Goal: Task Accomplishment & Management: Manage account settings

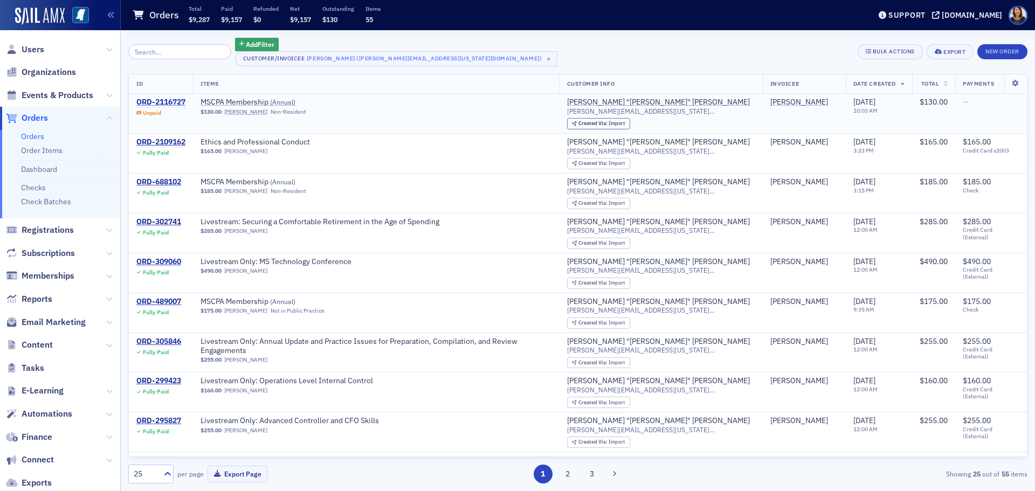
click at [161, 102] on div "ORD-2116727" at bounding box center [160, 103] width 49 height 10
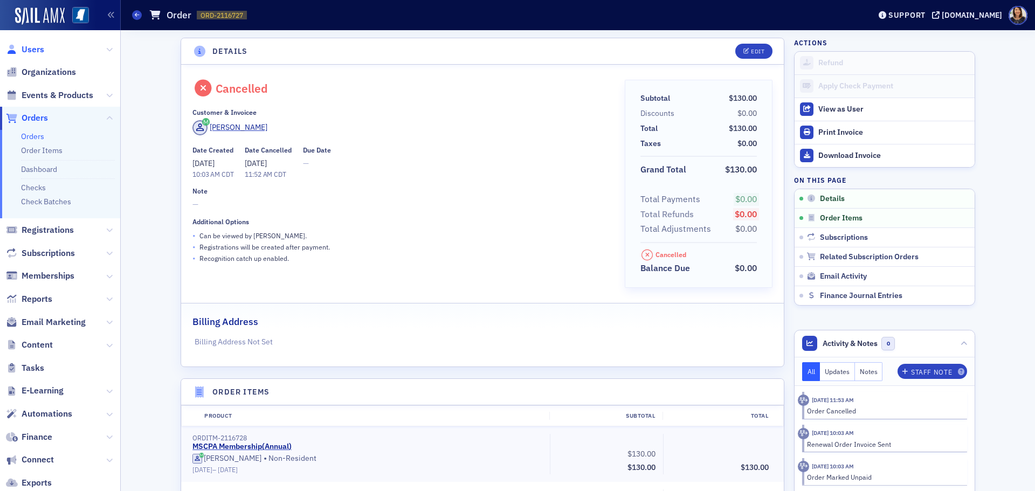
click at [32, 50] on span "Users" at bounding box center [33, 50] width 23 height 12
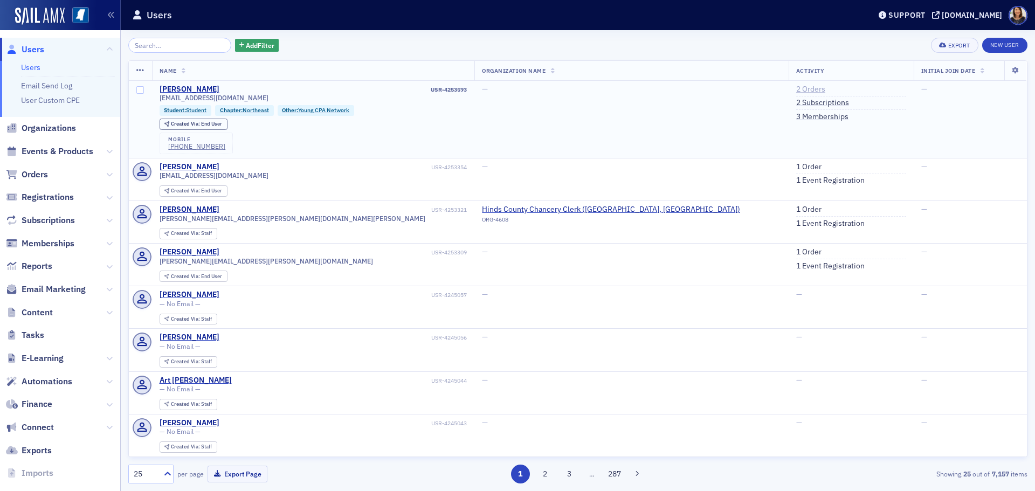
click at [796, 88] on link "2 Orders" at bounding box center [810, 90] width 29 height 10
click at [796, 114] on link "3 Memberships" at bounding box center [822, 117] width 52 height 10
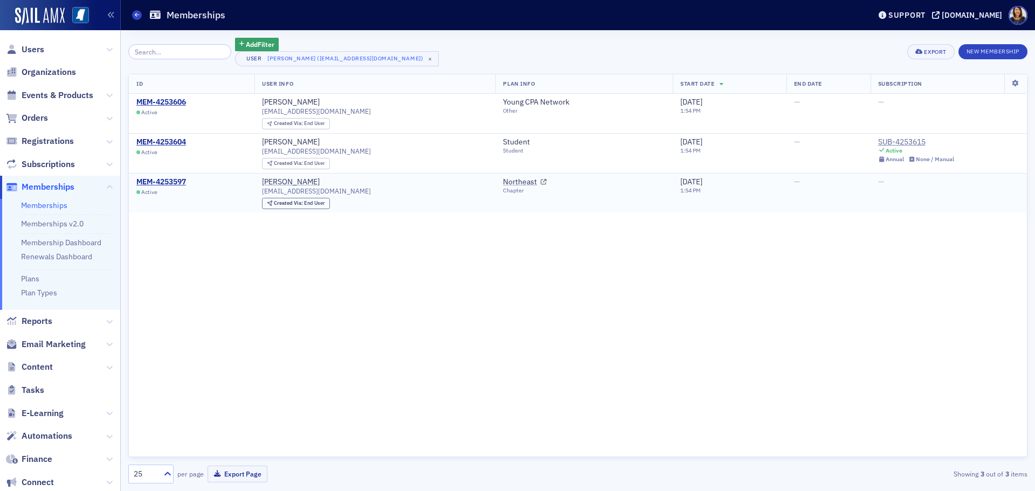
click at [132, 211] on td "MEM-4253597 Active" at bounding box center [192, 193] width 126 height 39
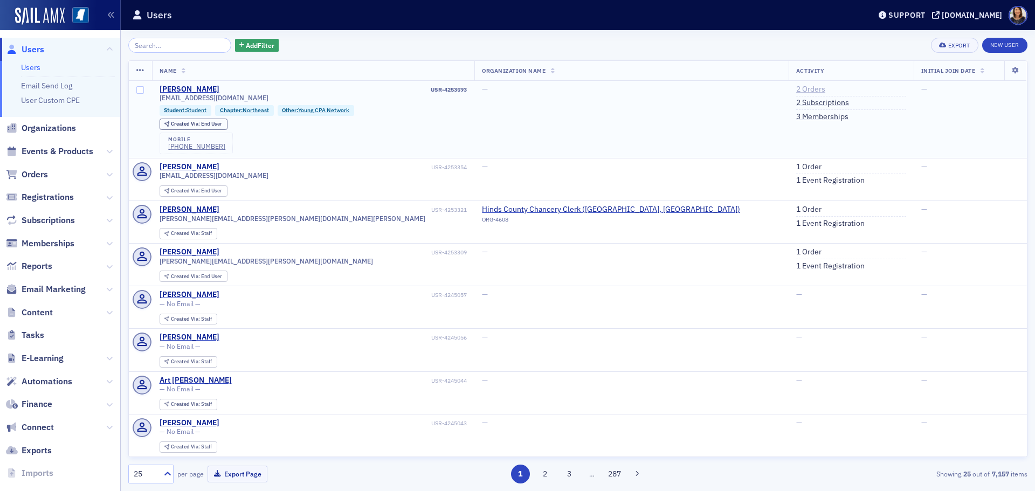
click at [796, 88] on link "2 Orders" at bounding box center [810, 90] width 29 height 10
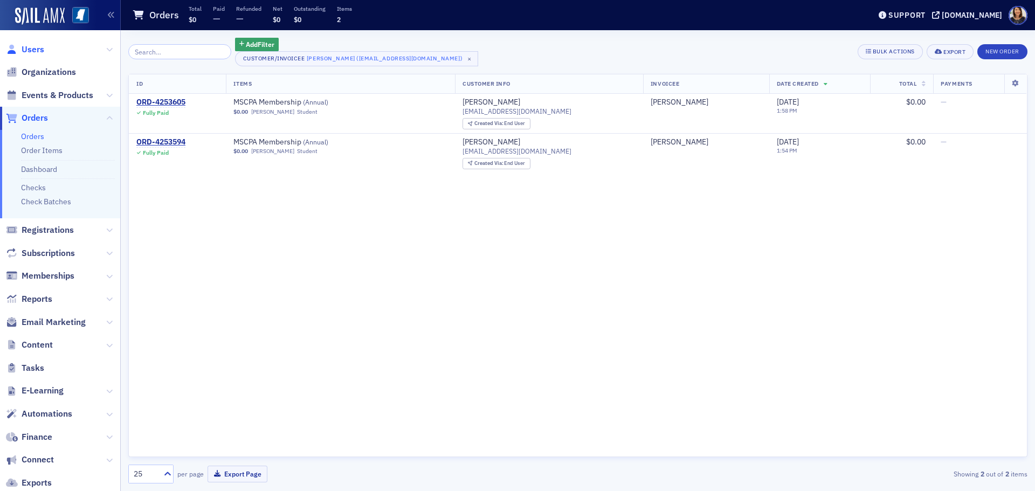
click at [29, 45] on span "Users" at bounding box center [33, 50] width 23 height 12
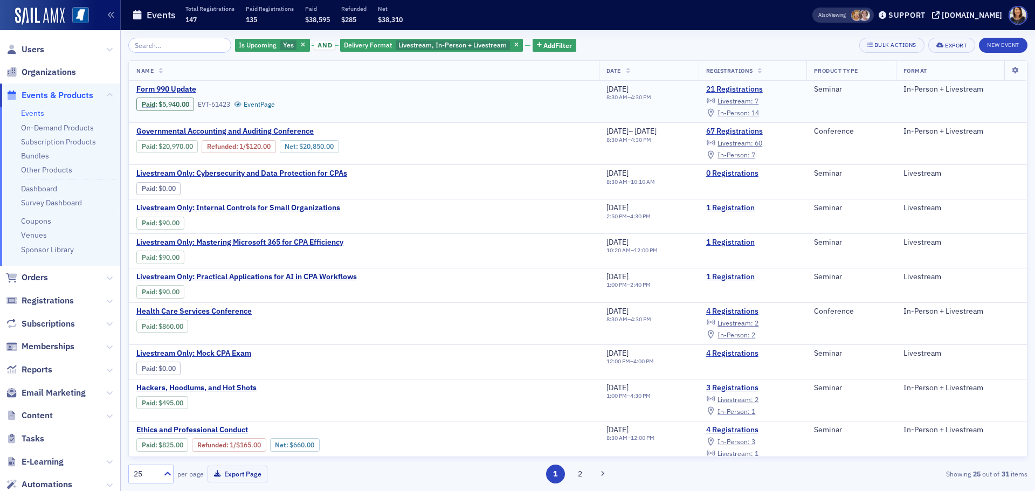
click at [744, 112] on span "In-Person :" at bounding box center [734, 112] width 32 height 9
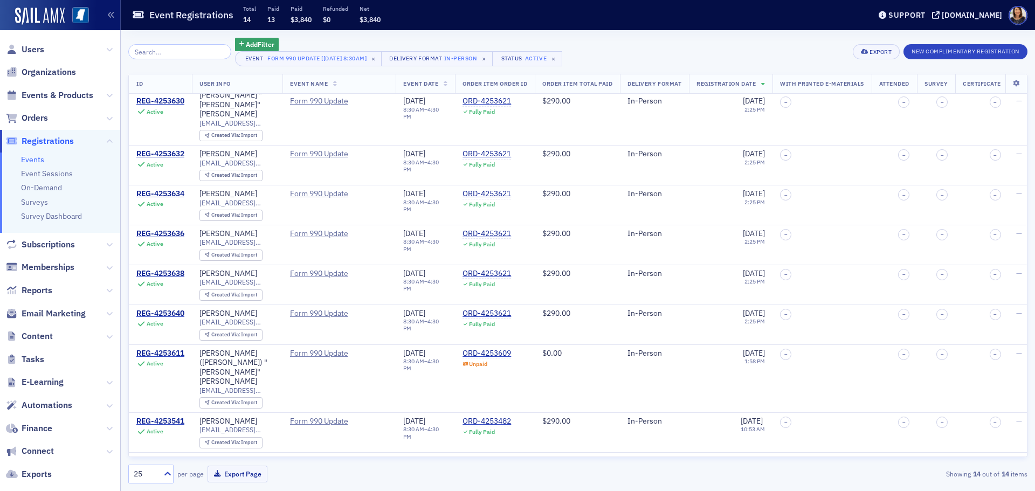
scroll to position [3, 0]
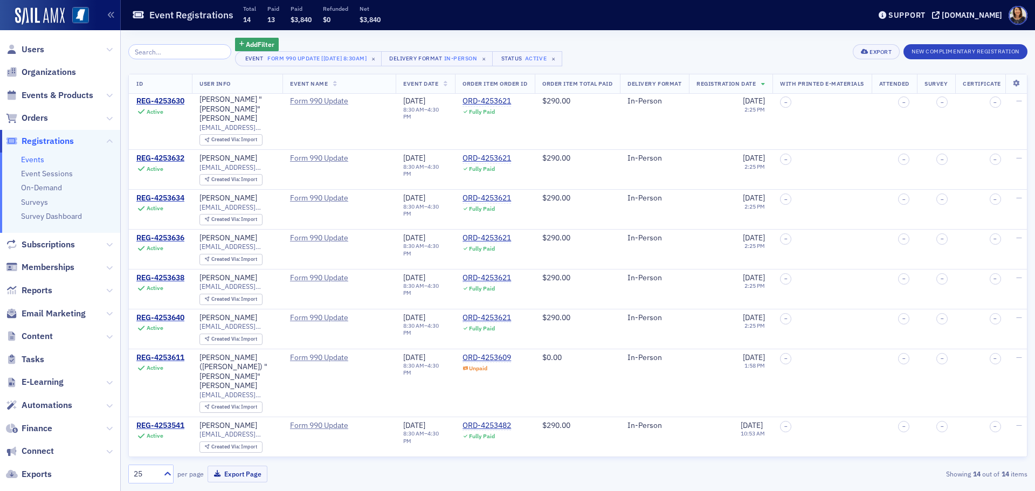
drag, startPoint x: 1035, startPoint y: 122, endPoint x: 1035, endPoint y: 104, distance: 18.3
click at [1035, 104] on div "Add Filter Event Form 990 Update [8/26/2025 8:30am] × Delivery Format In-Person…" at bounding box center [578, 260] width 914 height 461
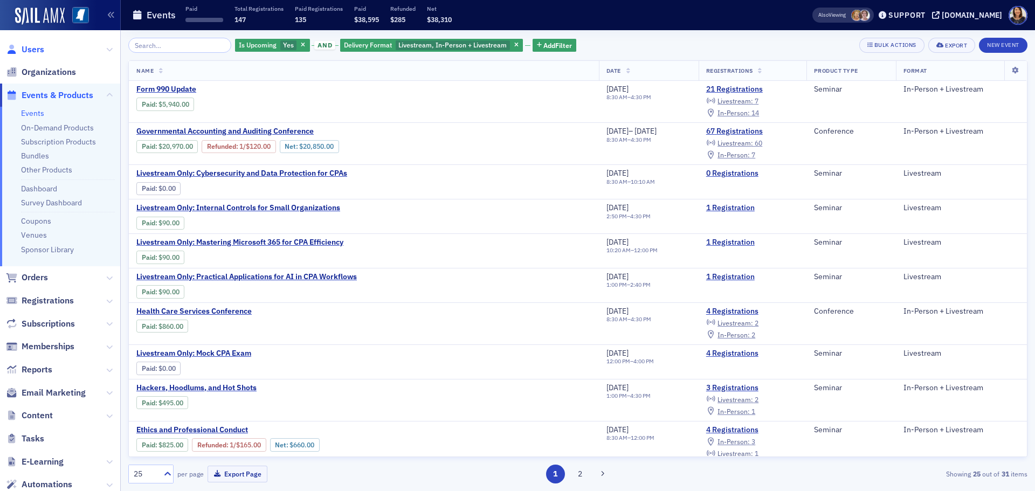
click at [26, 48] on span "Users" at bounding box center [33, 50] width 23 height 12
click at [33, 49] on span "Users" at bounding box center [33, 50] width 23 height 12
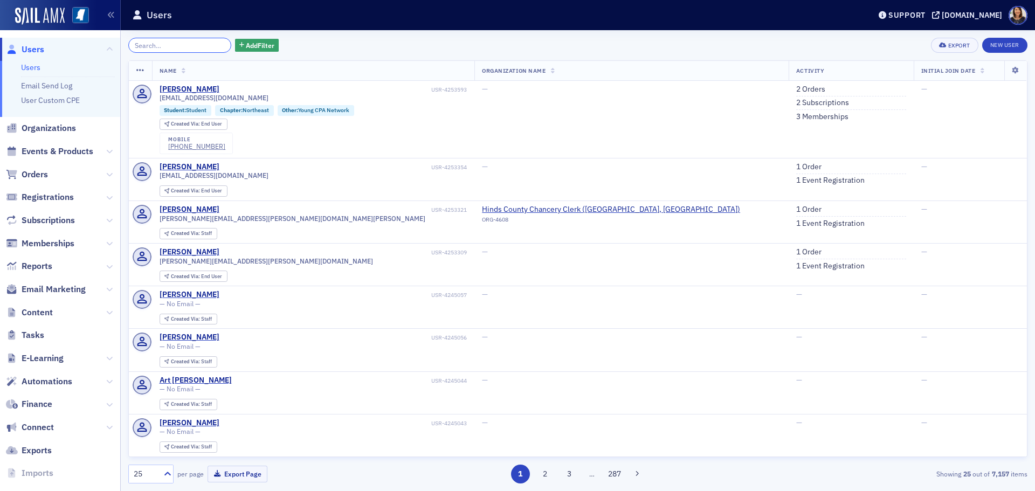
click at [184, 44] on input "search" at bounding box center [179, 45] width 103 height 15
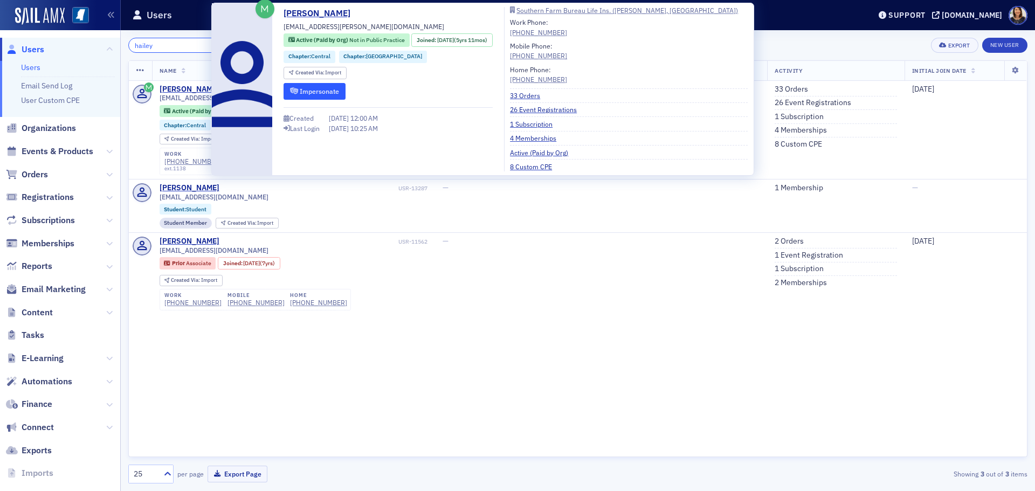
type input "hailey"
click at [312, 83] on form "Impersonate" at bounding box center [315, 91] width 62 height 17
click at [313, 86] on button "Impersonate" at bounding box center [315, 91] width 62 height 17
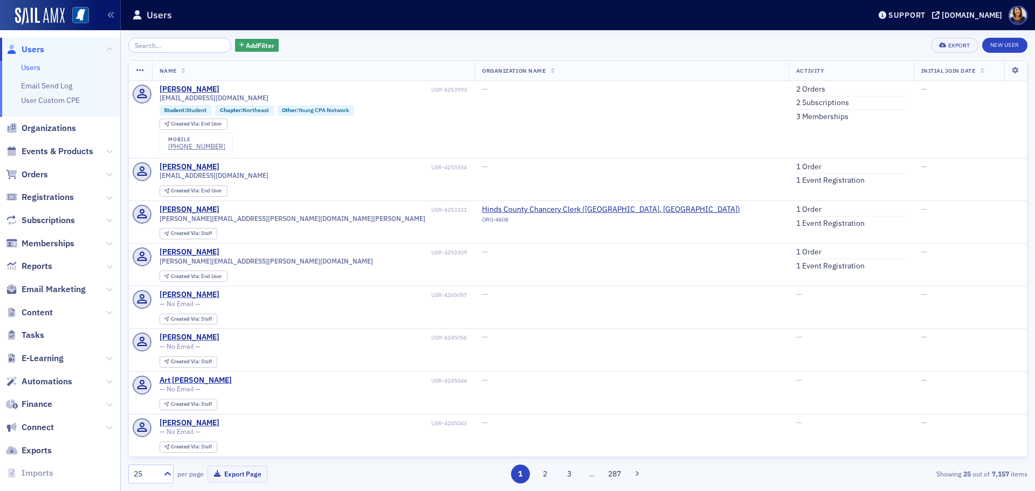
click at [31, 47] on span "Users" at bounding box center [33, 50] width 23 height 12
click at [254, 41] on span "Add Filter" at bounding box center [260, 45] width 29 height 10
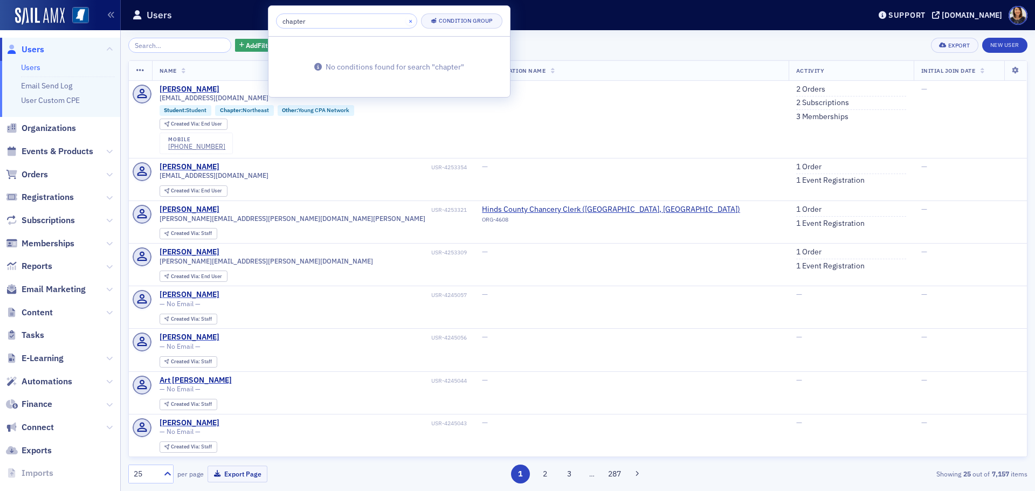
type input "chapter"
click at [406, 20] on button "×" at bounding box center [411, 21] width 10 height 10
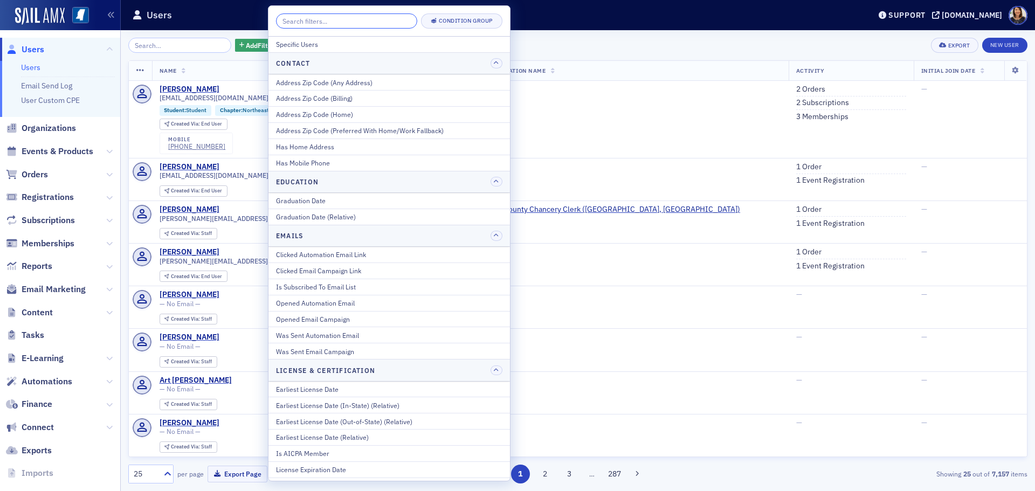
click at [357, 18] on input "search" at bounding box center [346, 20] width 141 height 15
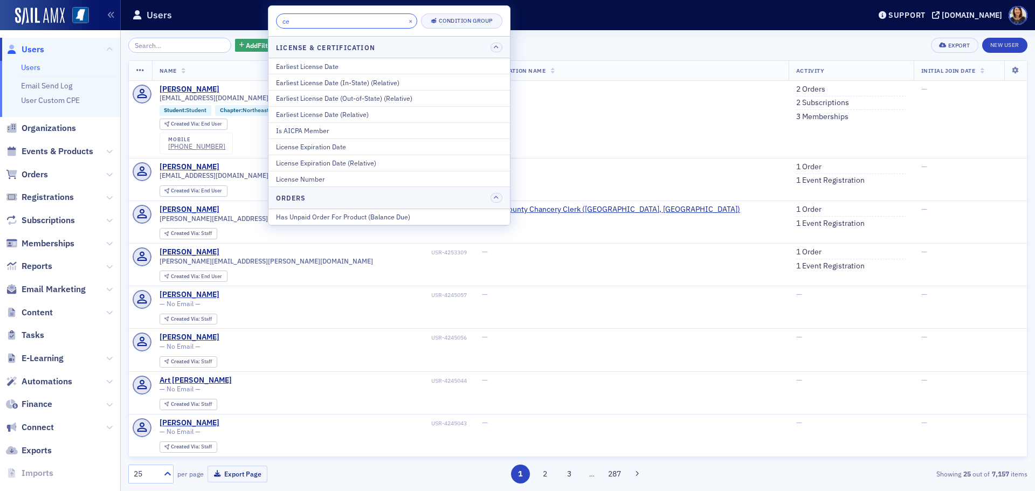
type input "c"
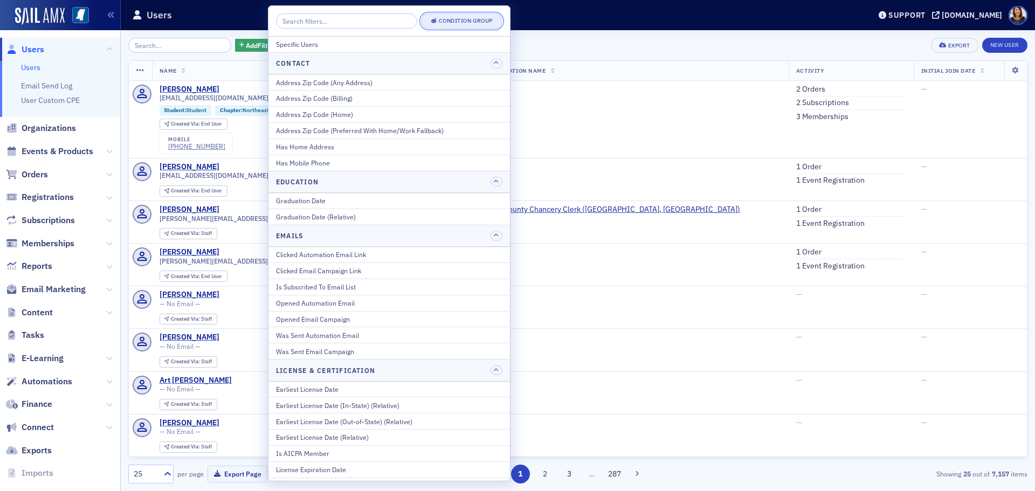
click at [449, 22] on div "Condition Group" at bounding box center [466, 21] width 54 height 6
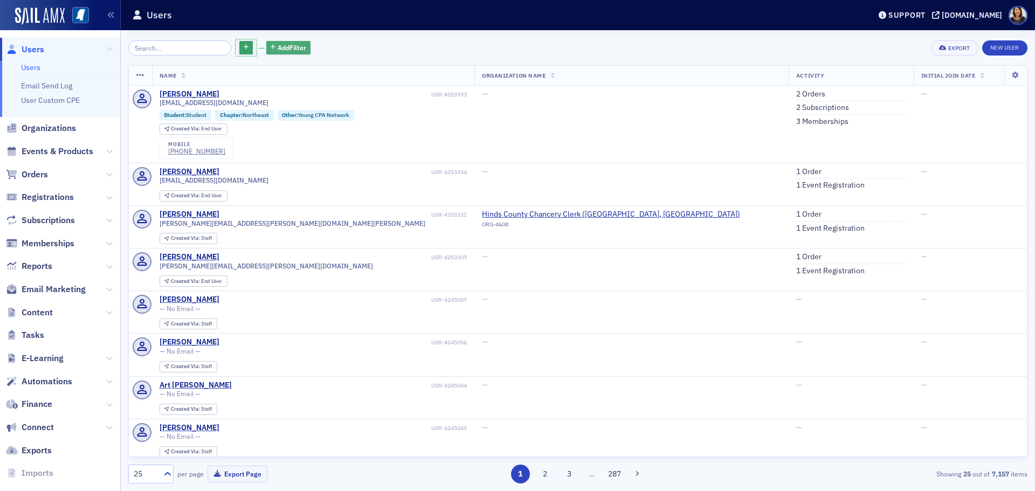
click at [278, 46] on span "Add Filter" at bounding box center [292, 48] width 29 height 10
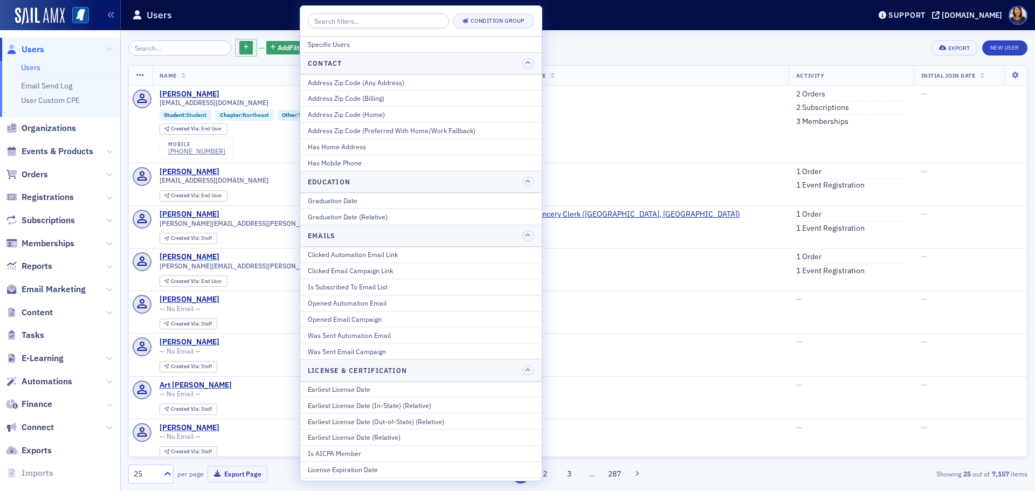
click at [606, 40] on div "Add Filter Export New User" at bounding box center [577, 48] width 899 height 20
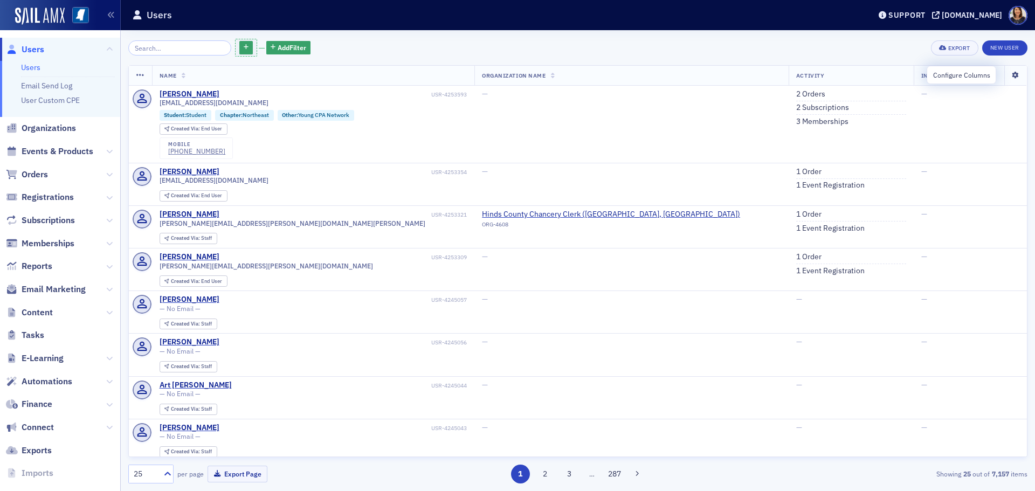
click at [1008, 75] on icon at bounding box center [1015, 75] width 22 height 6
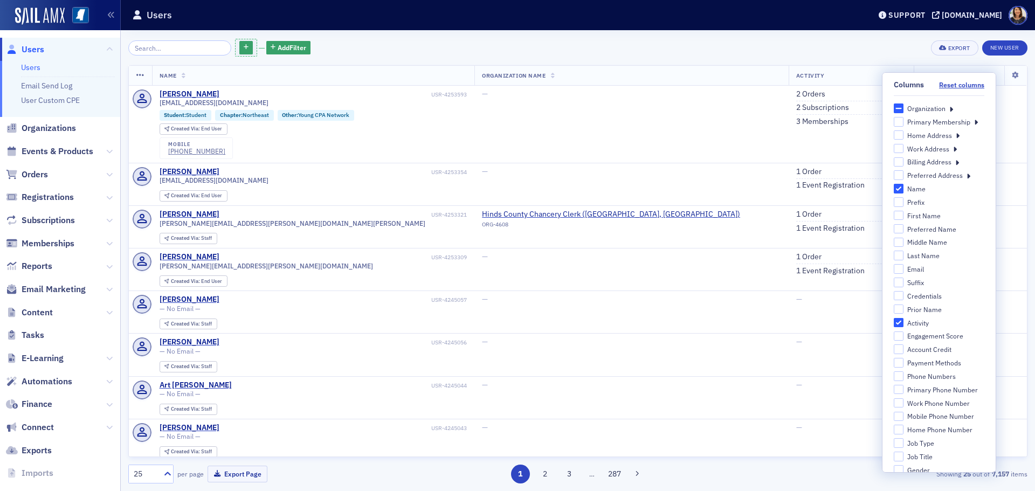
click at [974, 122] on icon at bounding box center [976, 122] width 4 height 10
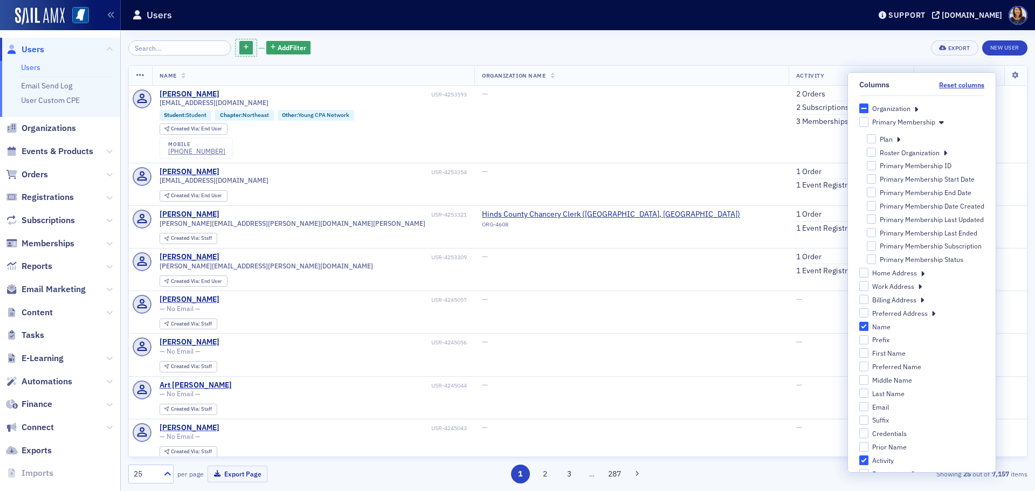
click at [912, 107] on div "Organization" at bounding box center [922, 109] width 126 height 10
click at [914, 108] on icon at bounding box center [916, 109] width 4 height 10
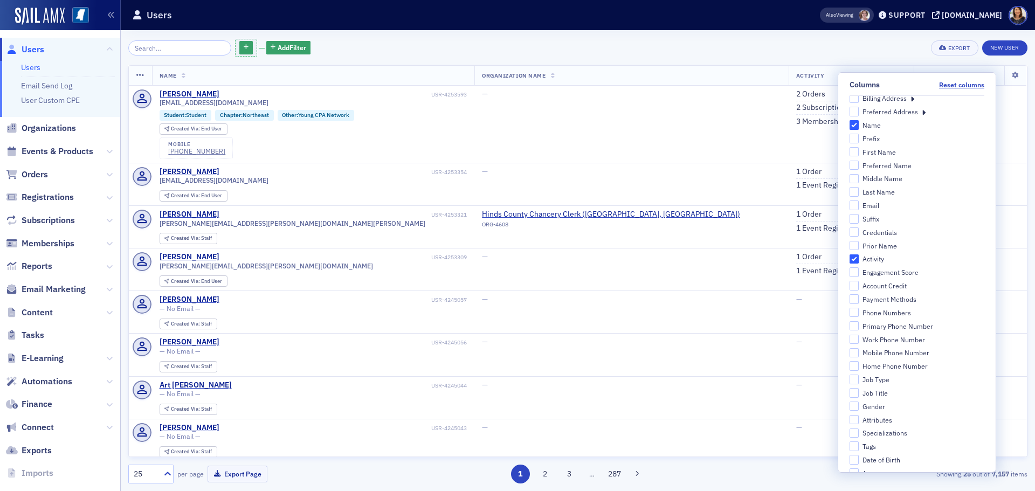
scroll to position [421, 0]
click at [986, 339] on div "Columns Reset columns Organization Primary Address Organization Primary Address…" at bounding box center [917, 170] width 158 height 1037
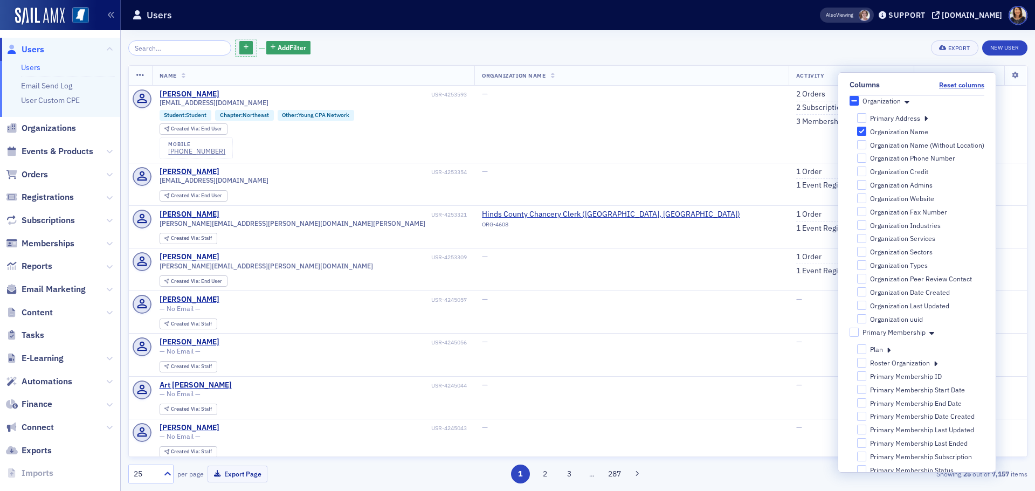
scroll to position [0, 0]
click at [887, 359] on icon at bounding box center [889, 357] width 4 height 10
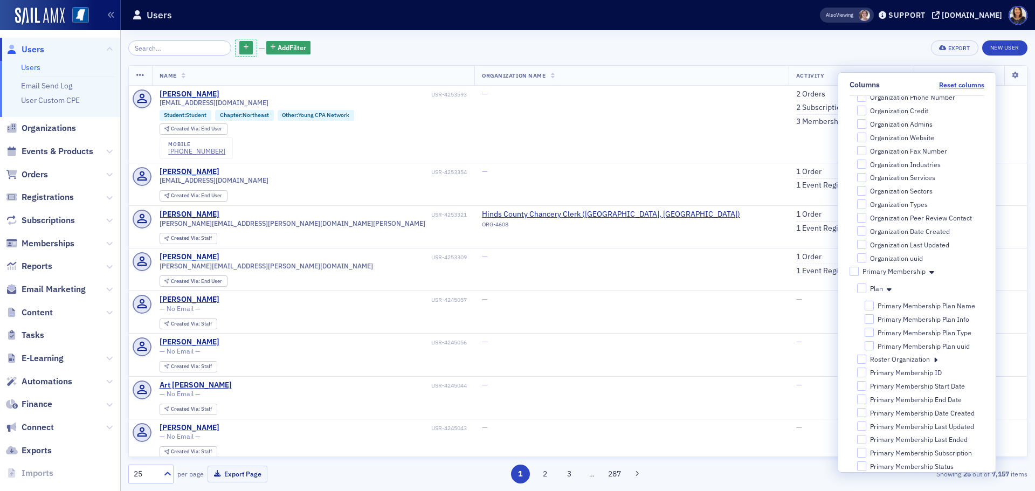
scroll to position [70, 0]
click at [865, 306] on input "Primary Membership Plan Name" at bounding box center [870, 305] width 10 height 10
checkbox input "true"
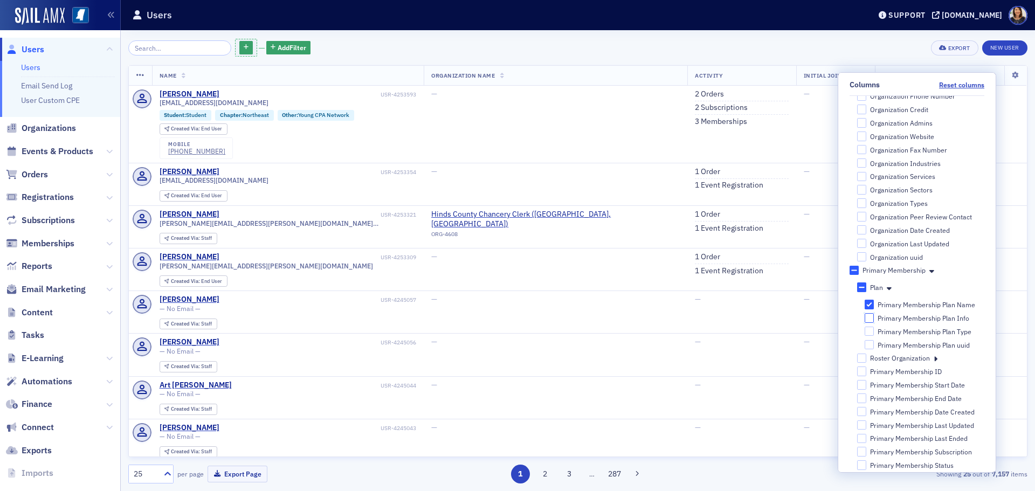
click at [865, 319] on input "Primary Membership Plan Info" at bounding box center [870, 318] width 10 height 10
checkbox input "true"
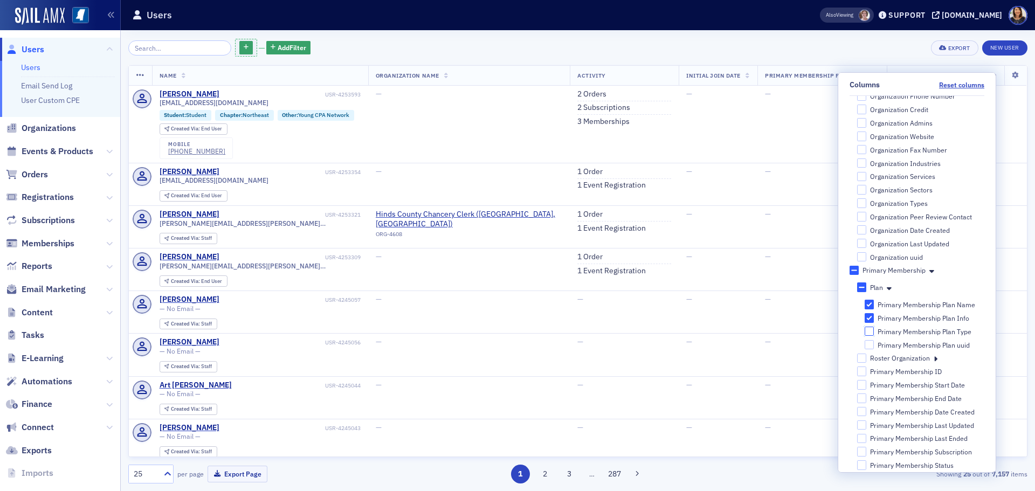
click at [865, 333] on input "Primary Membership Plan Type" at bounding box center [870, 332] width 10 height 10
checkbox input "true"
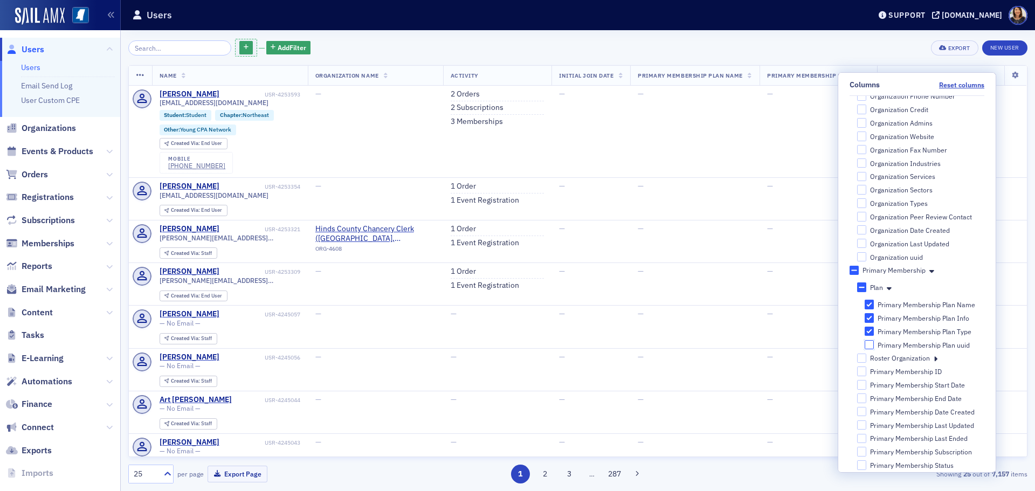
click at [865, 346] on input "Primary Membership Plan uuid" at bounding box center [870, 345] width 10 height 10
checkbox input "true"
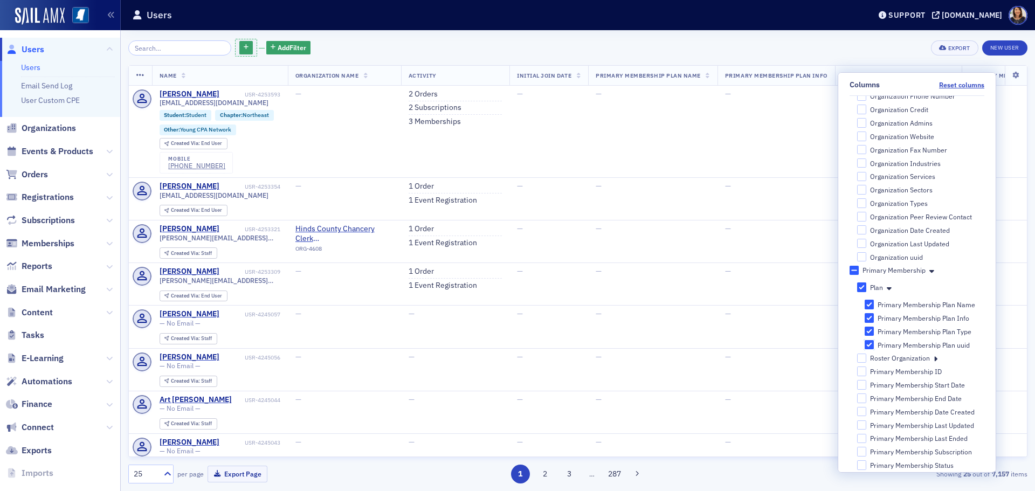
click at [865, 346] on input "Primary Membership Plan uuid" at bounding box center [870, 345] width 10 height 10
checkbox input "false"
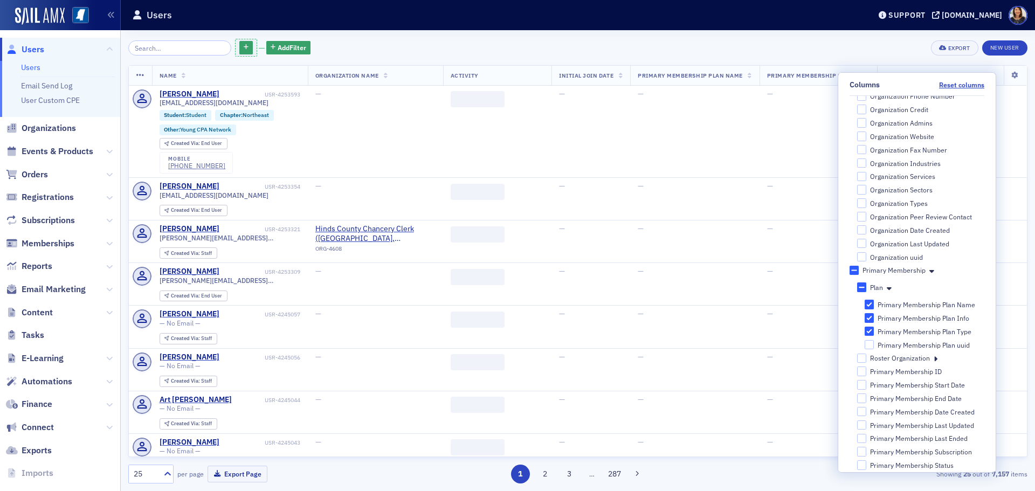
click at [869, 329] on label "Primary Membership Plan Type" at bounding box center [925, 332] width 120 height 10
click at [869, 329] on input "Primary Membership Plan Type" at bounding box center [870, 332] width 10 height 10
checkbox input "false"
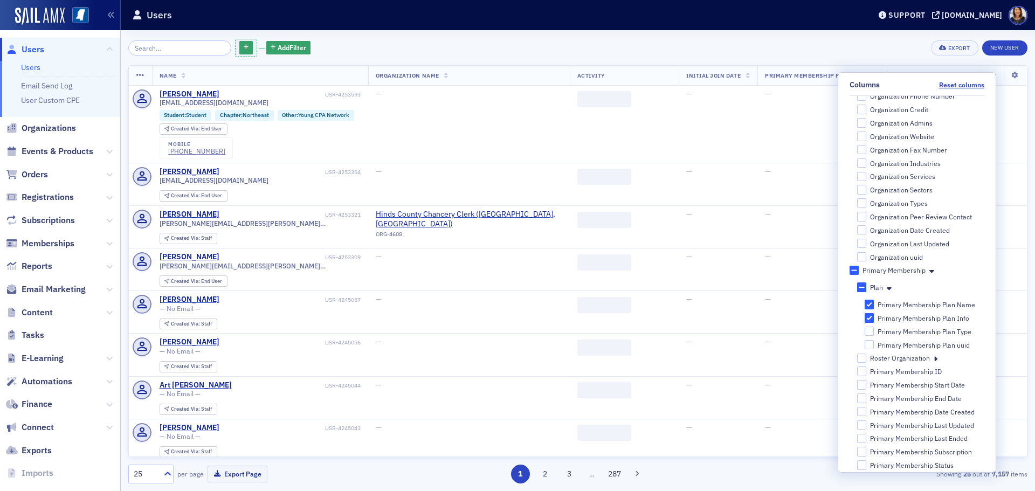
click at [866, 319] on input "Primary Membership Plan Info" at bounding box center [870, 318] width 10 height 10
checkbox input "false"
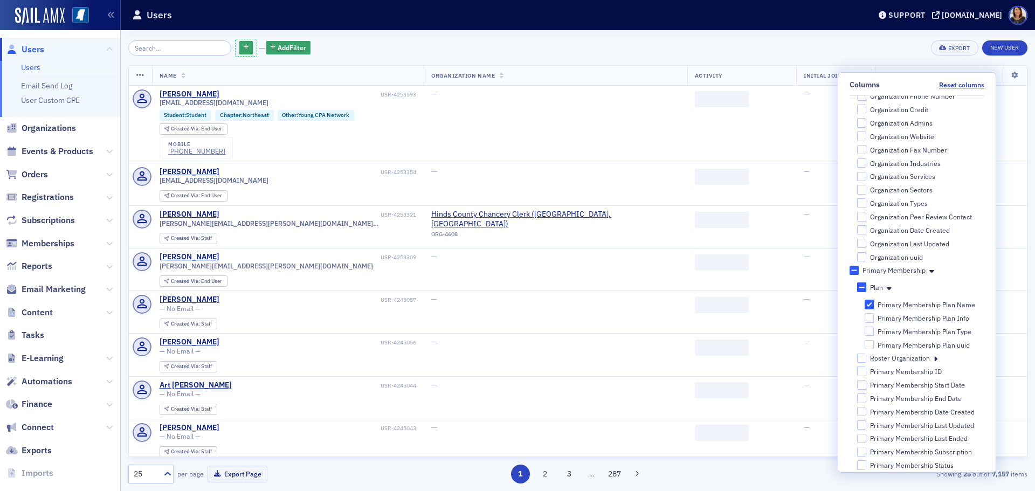
click at [865, 306] on input "Primary Membership Plan Name" at bounding box center [870, 305] width 10 height 10
checkbox input "false"
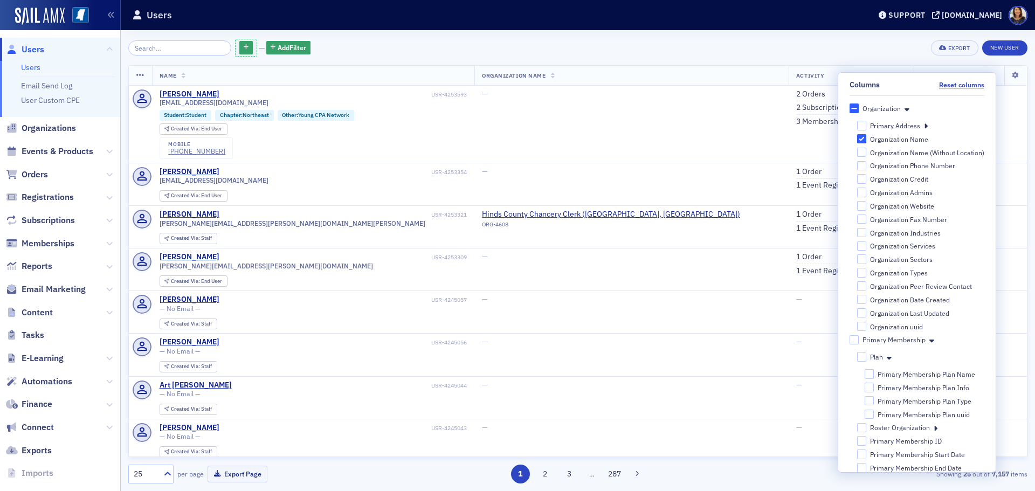
click at [866, 46] on div "Add Filter Export New User" at bounding box center [577, 48] width 899 height 20
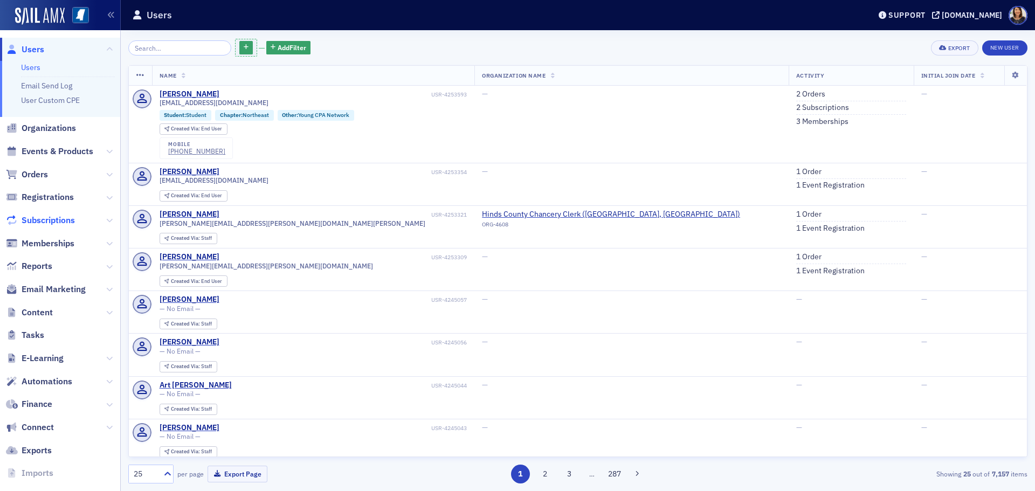
click at [53, 217] on span "Subscriptions" at bounding box center [48, 221] width 53 height 12
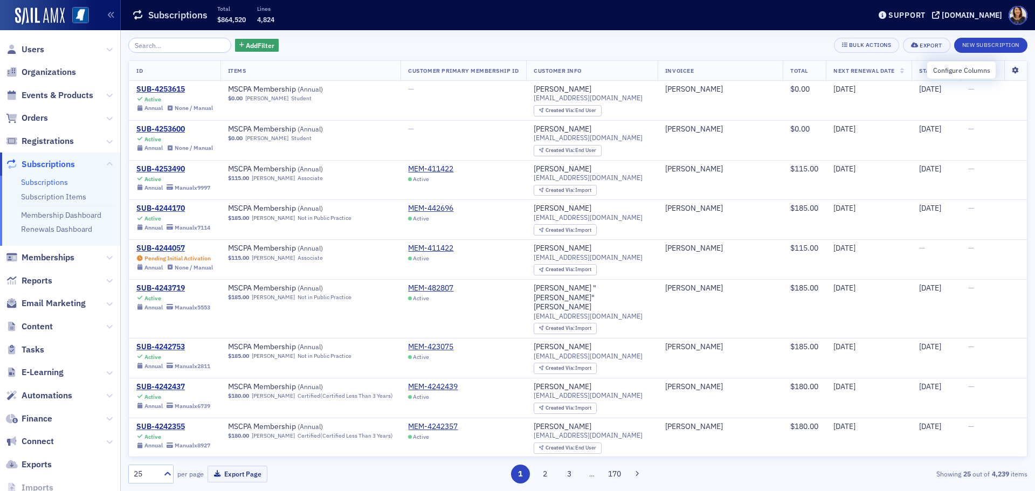
click at [1009, 71] on icon at bounding box center [1015, 70] width 22 height 6
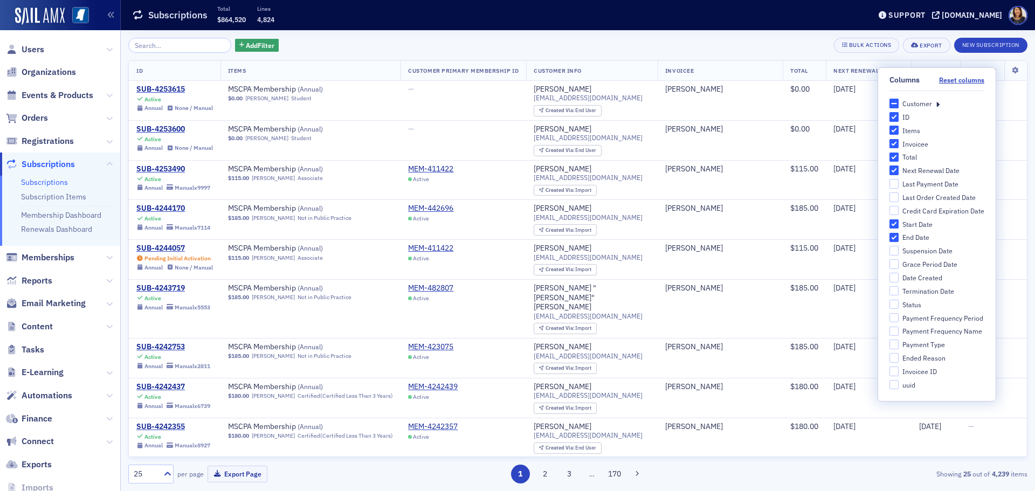
click at [938, 104] on icon at bounding box center [938, 104] width 4 height 10
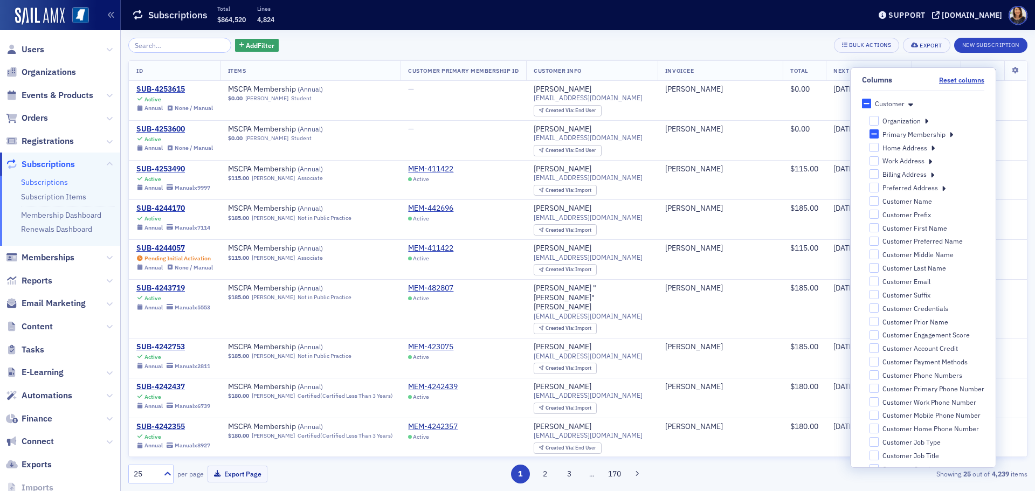
click at [300, 36] on div "Add Filter Bulk Actions Export New Subscription ID Items Customer Primary Membe…" at bounding box center [577, 260] width 899 height 461
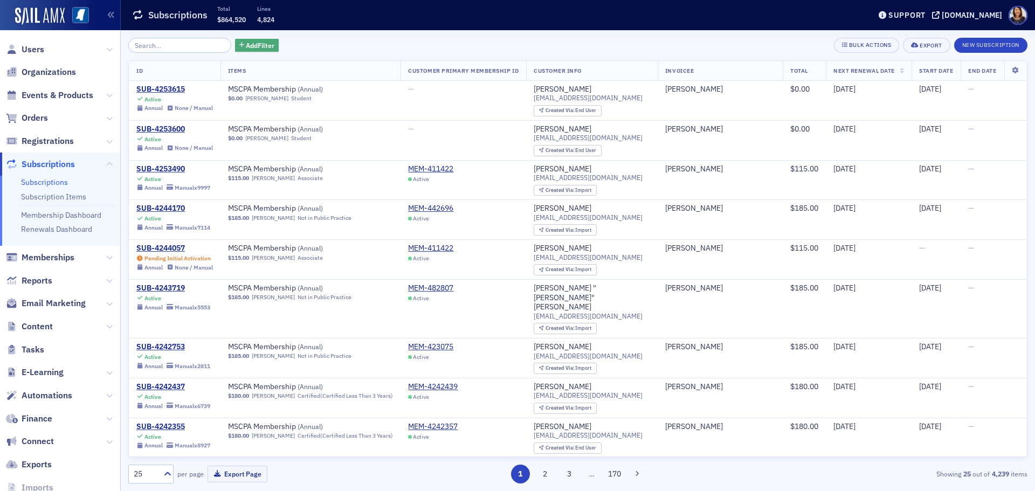
click at [239, 43] on icon "button" at bounding box center [241, 46] width 5 height 6
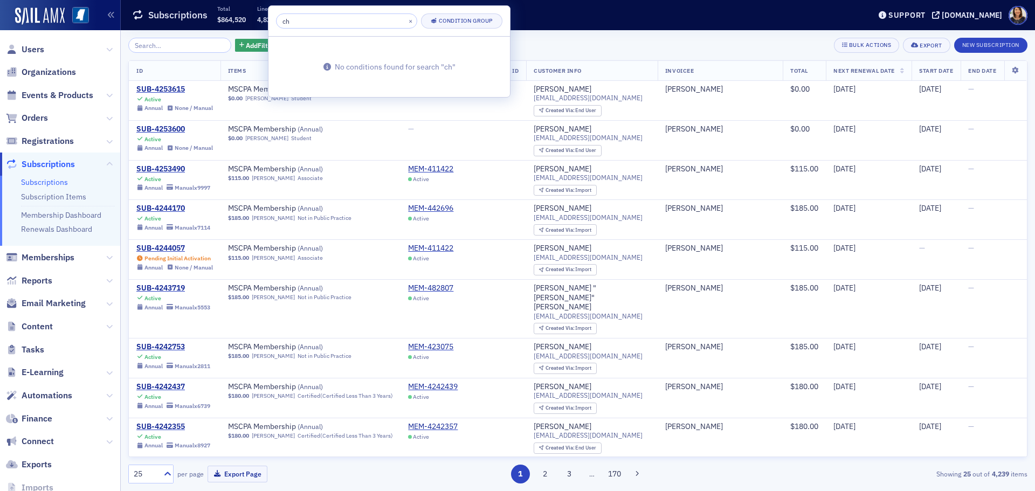
type input "c"
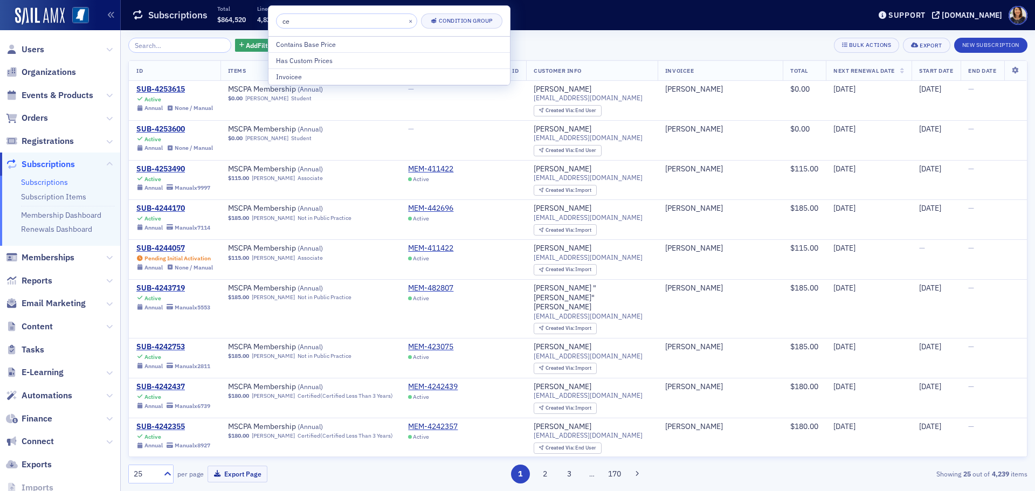
type input "c"
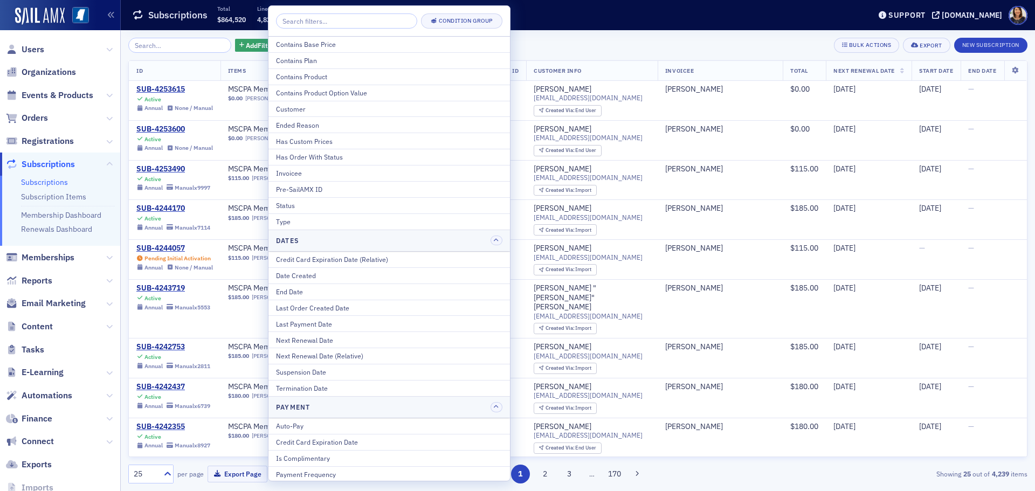
click at [600, 13] on div "Subscriptions Total $864,520 Lines 4,824" at bounding box center [493, 15] width 722 height 29
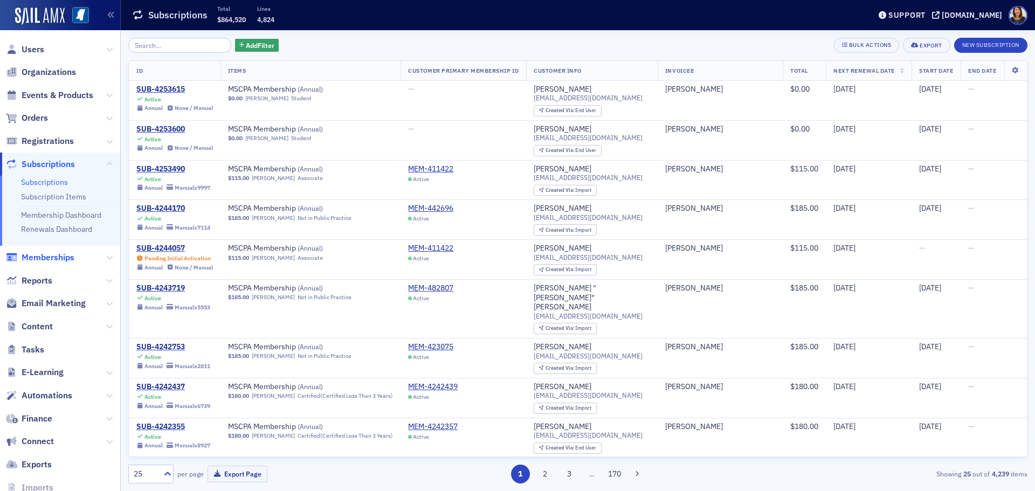
click at [39, 253] on span "Memberships" at bounding box center [48, 258] width 53 height 12
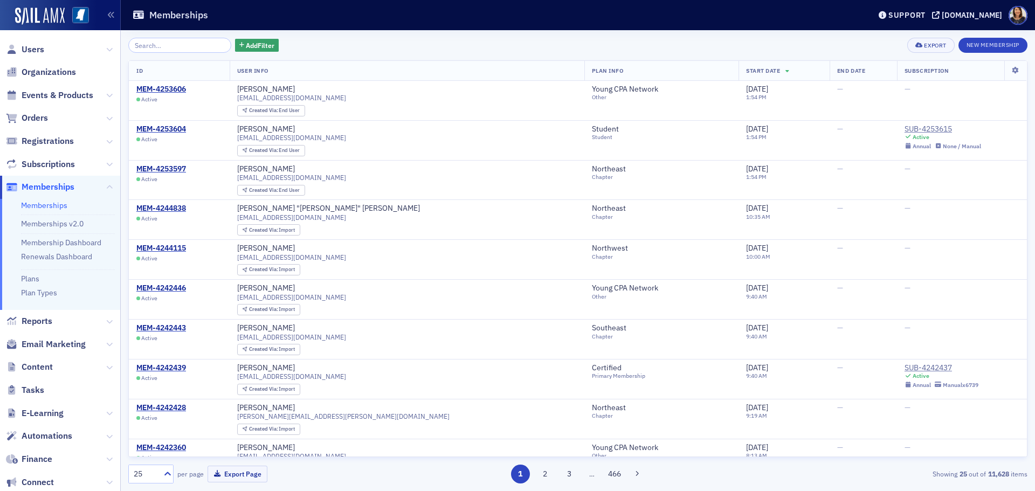
click at [179, 45] on input "search" at bounding box center [179, 45] width 103 height 15
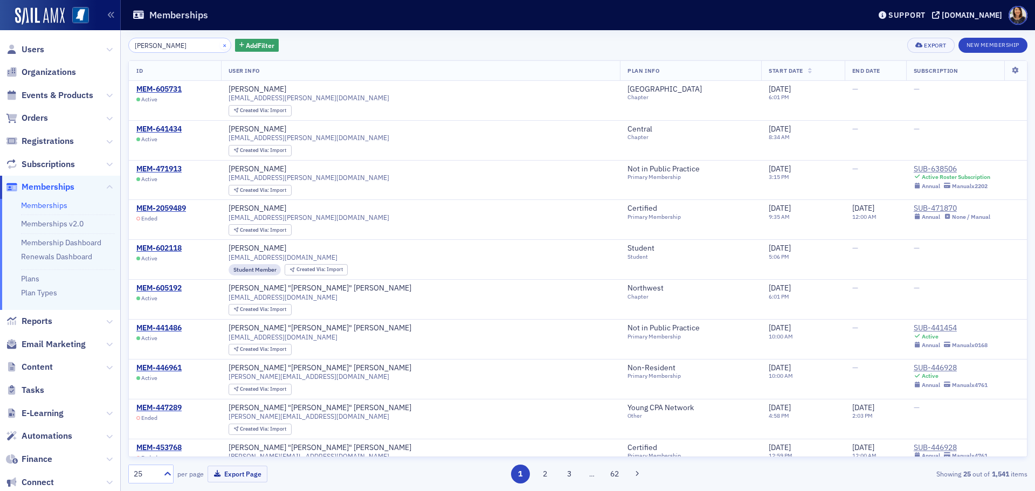
type input "hailey ch"
click at [220, 43] on button "×" at bounding box center [225, 45] width 10 height 10
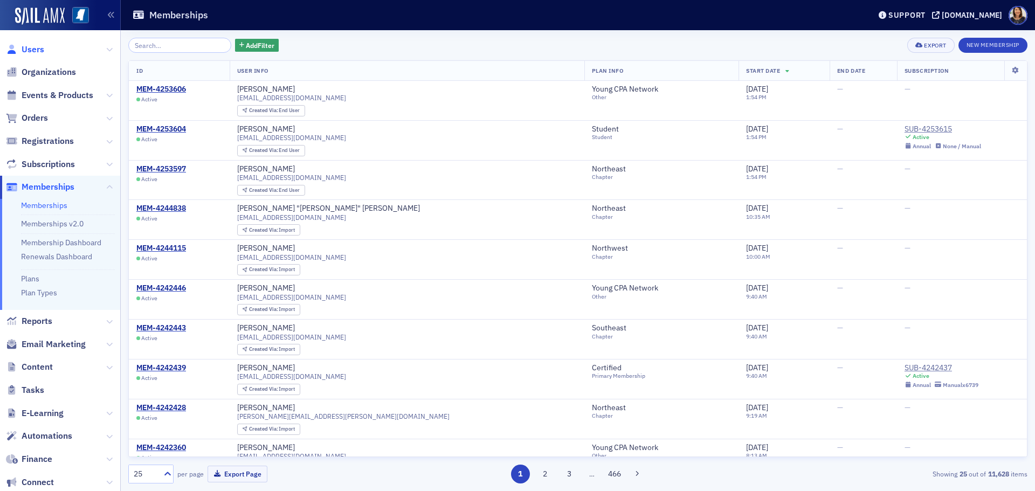
click at [26, 49] on span "Users" at bounding box center [33, 50] width 23 height 12
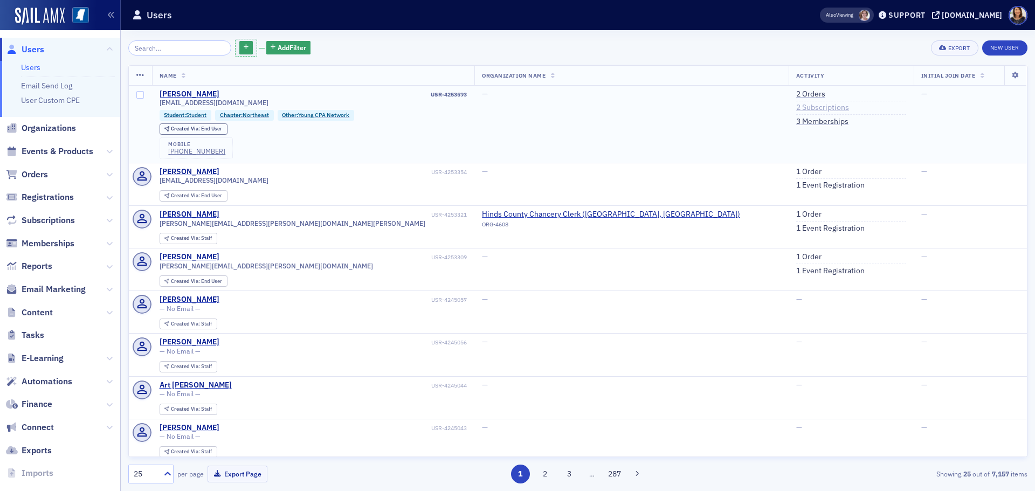
click at [796, 108] on link "2 Subscriptions" at bounding box center [822, 108] width 53 height 10
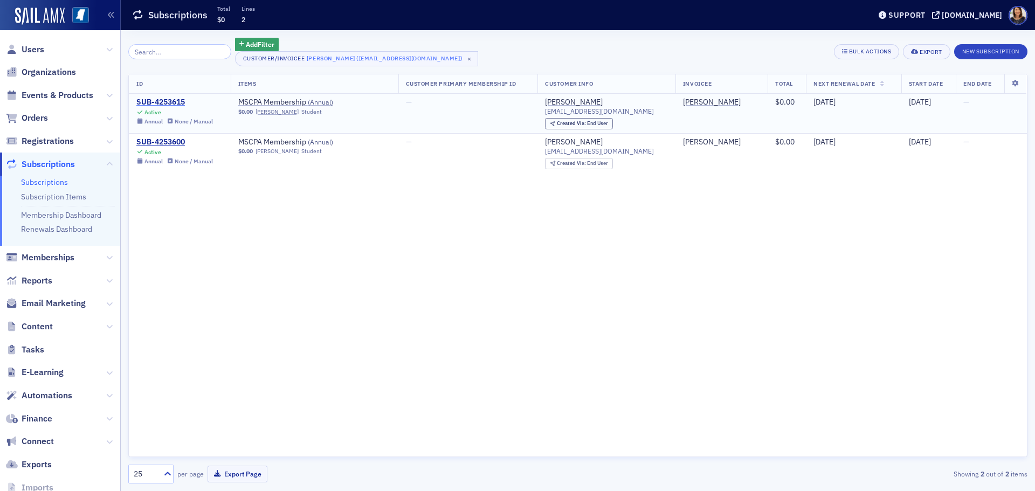
click at [170, 101] on div "SUB-4253615" at bounding box center [174, 103] width 77 height 10
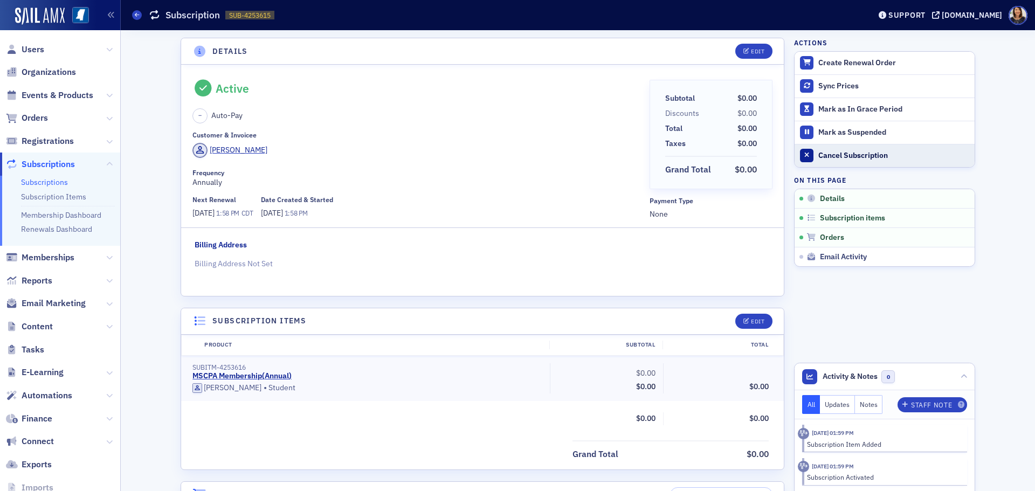
click at [862, 154] on div "Cancel Subscription" at bounding box center [893, 156] width 151 height 10
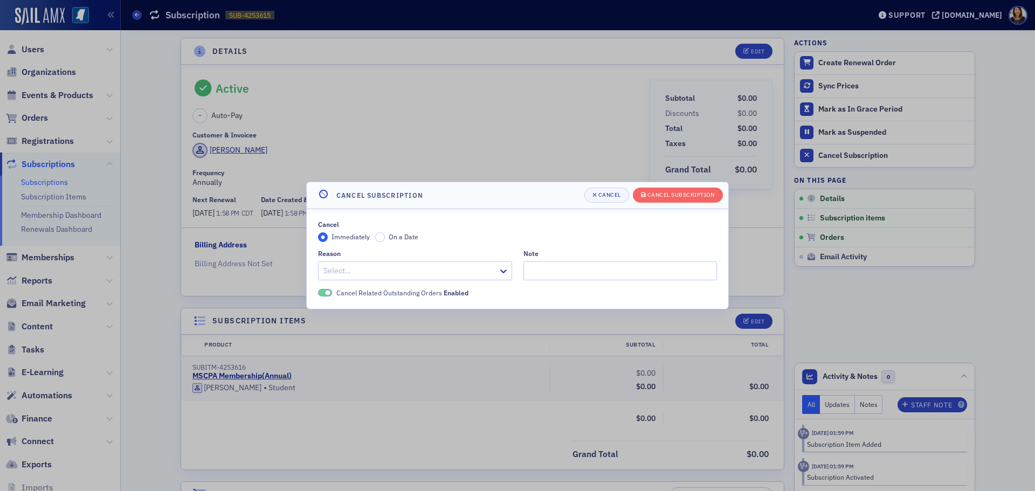
click at [460, 271] on div at bounding box center [409, 270] width 175 height 13
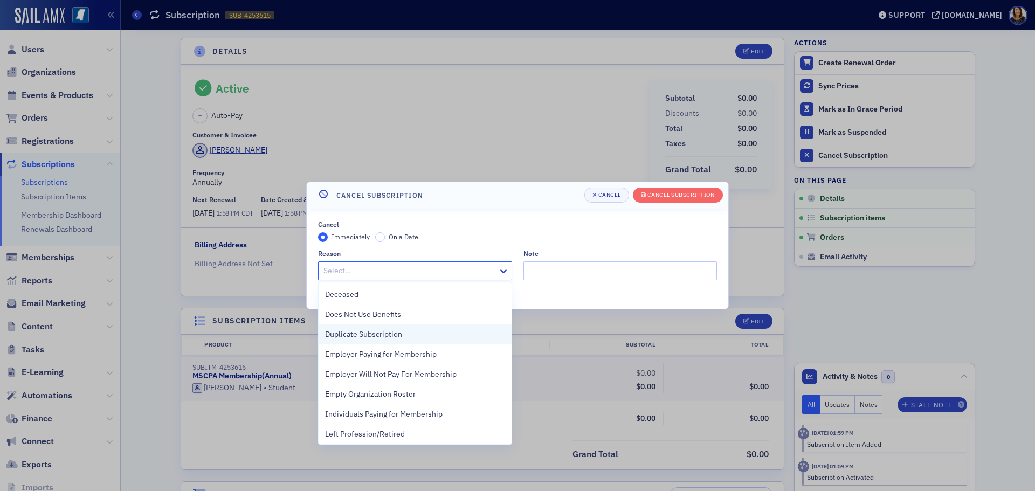
click at [430, 329] on div "Duplicate Subscription" at bounding box center [415, 334] width 180 height 11
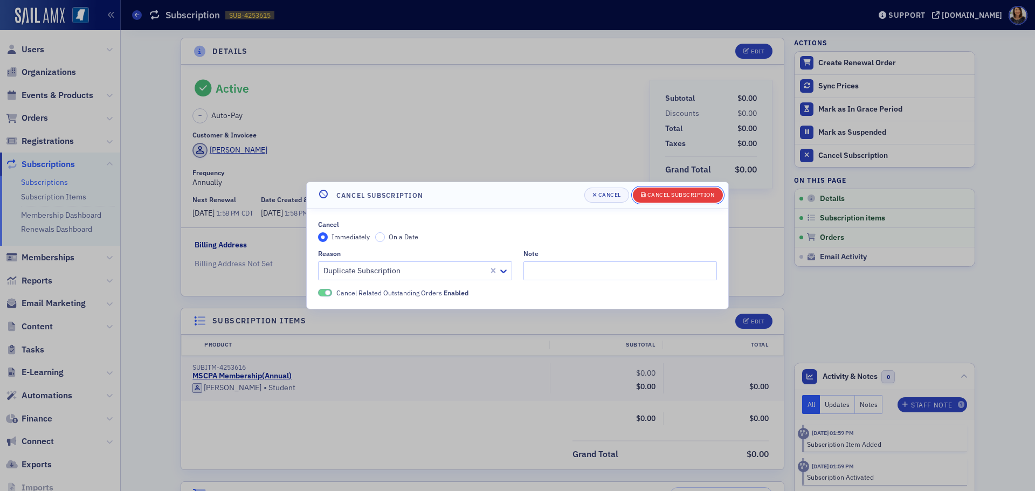
click at [674, 192] on div "Cancel Subscription" at bounding box center [681, 195] width 67 height 6
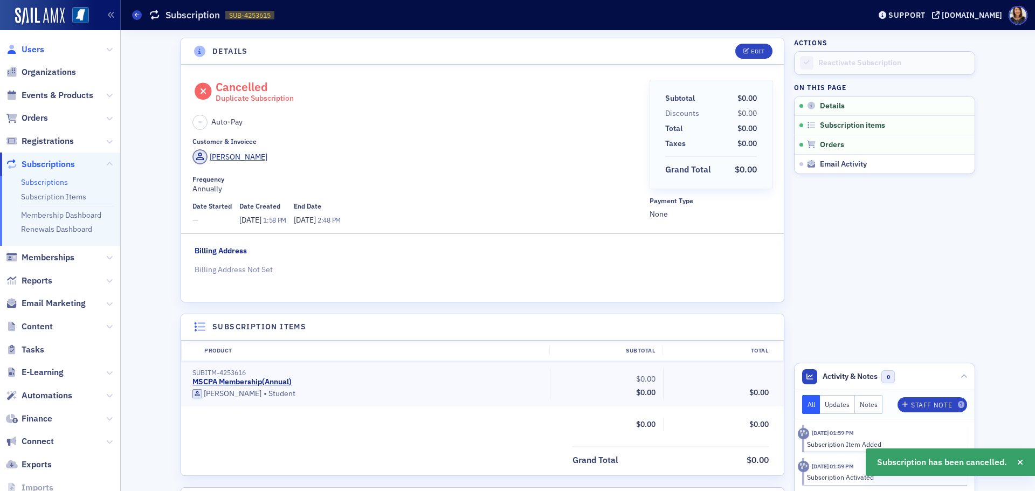
click at [32, 45] on span "Users" at bounding box center [33, 50] width 23 height 12
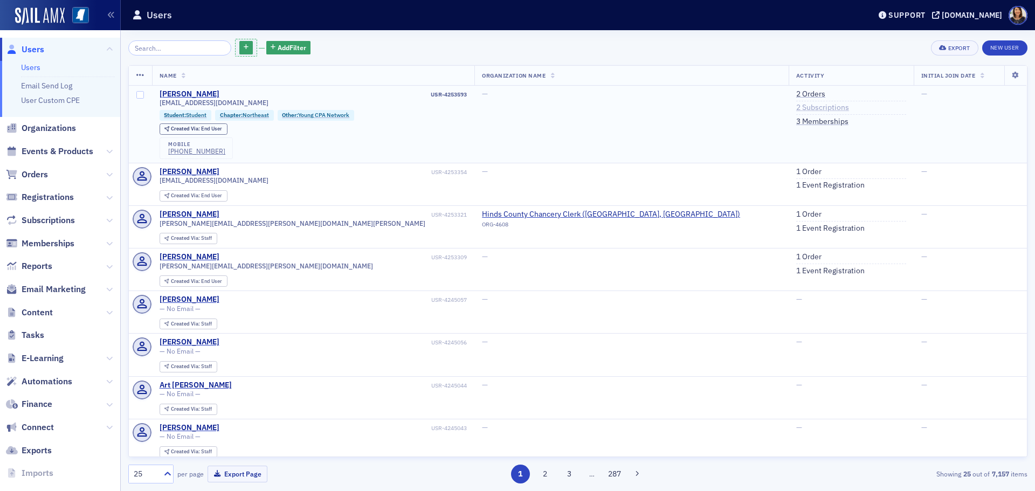
click at [796, 109] on link "2 Subscriptions" at bounding box center [822, 108] width 53 height 10
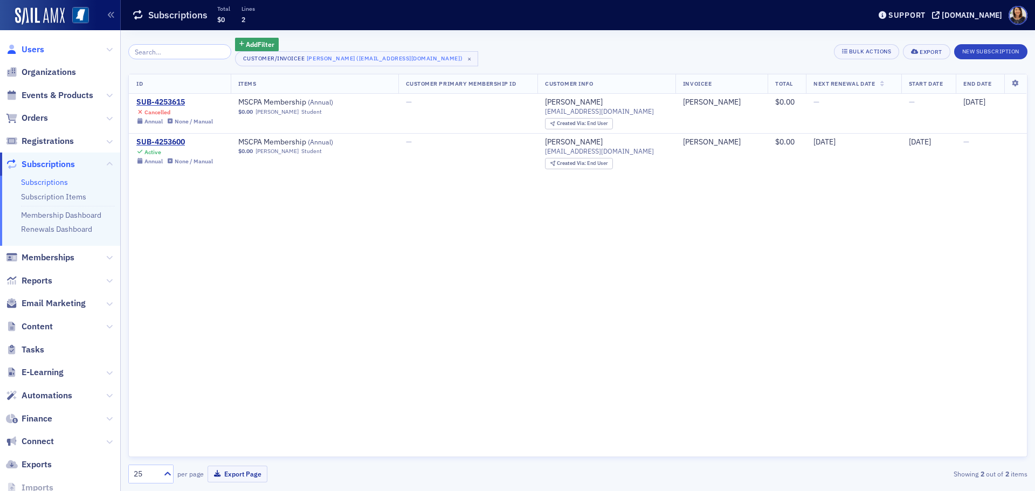
click at [25, 52] on span "Users" at bounding box center [33, 50] width 23 height 12
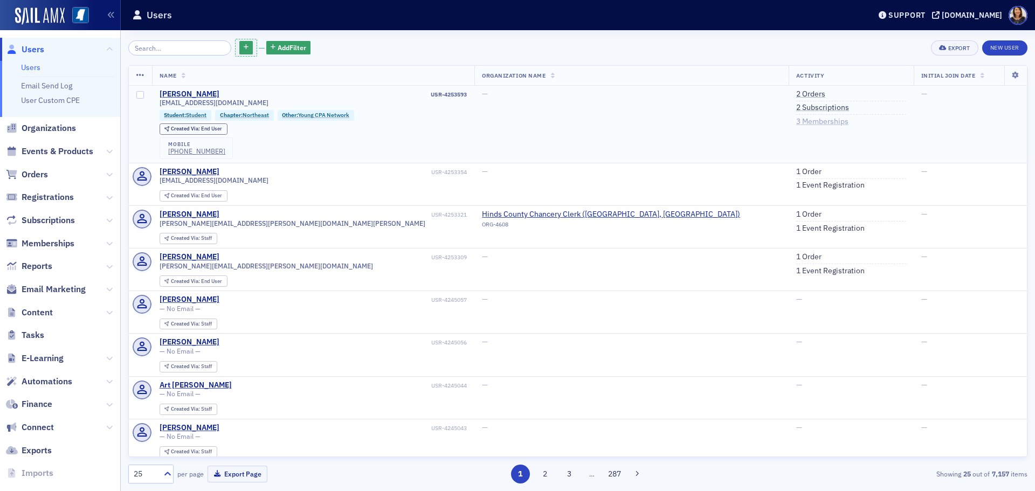
click at [796, 118] on link "3 Memberships" at bounding box center [822, 122] width 52 height 10
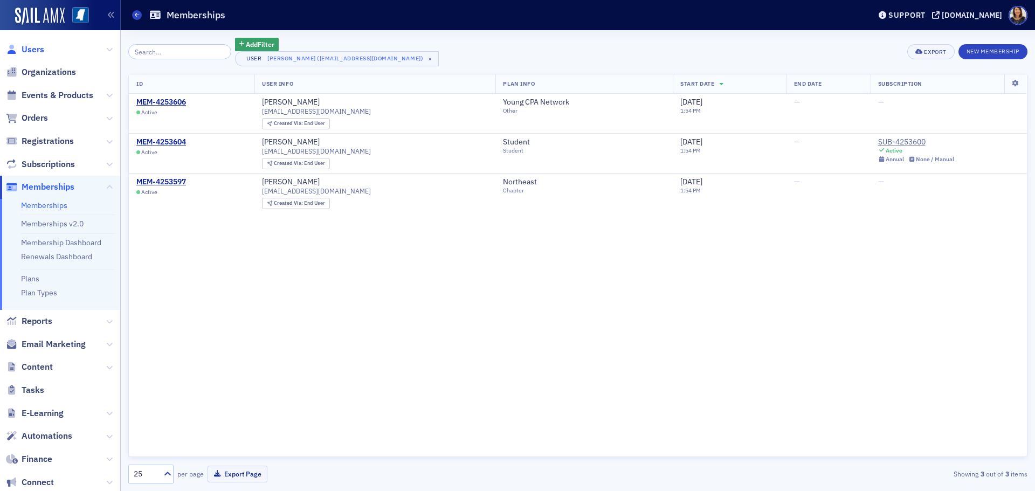
click at [32, 48] on span "Users" at bounding box center [33, 50] width 23 height 12
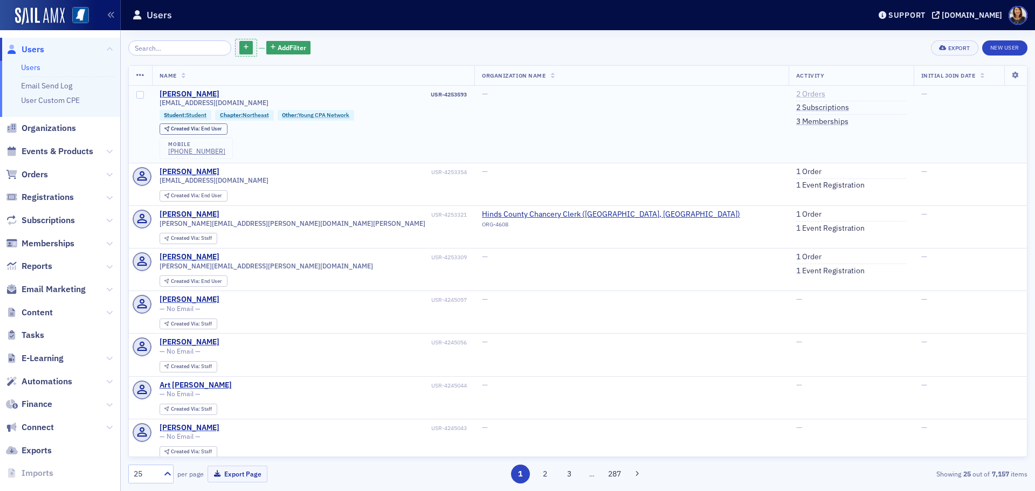
click at [796, 92] on link "2 Orders" at bounding box center [810, 94] width 29 height 10
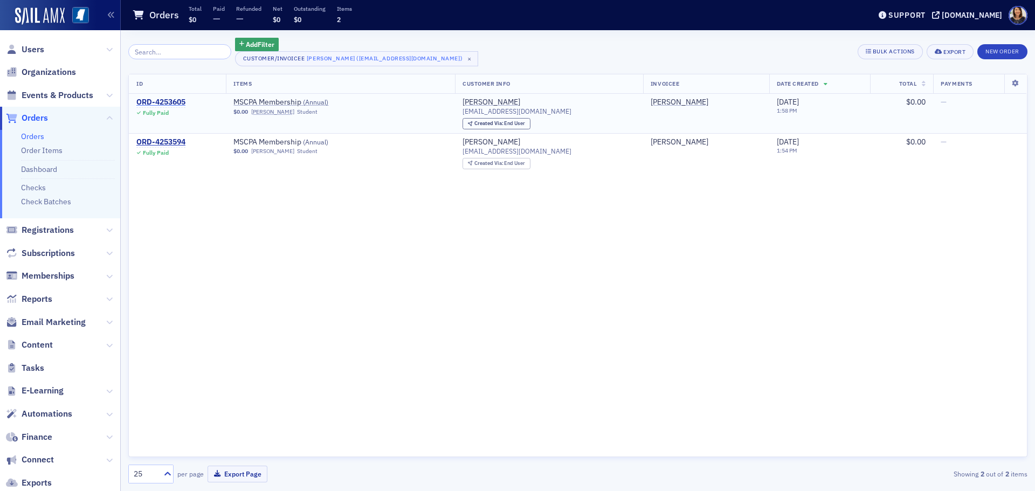
click at [173, 100] on div "ORD-4253605" at bounding box center [160, 103] width 49 height 10
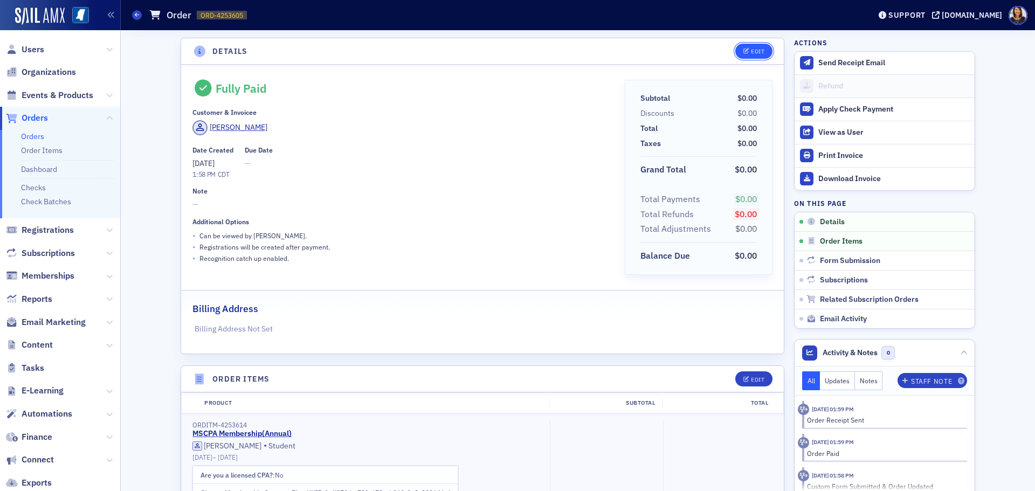
click at [743, 51] on icon "button" at bounding box center [746, 52] width 6 height 6
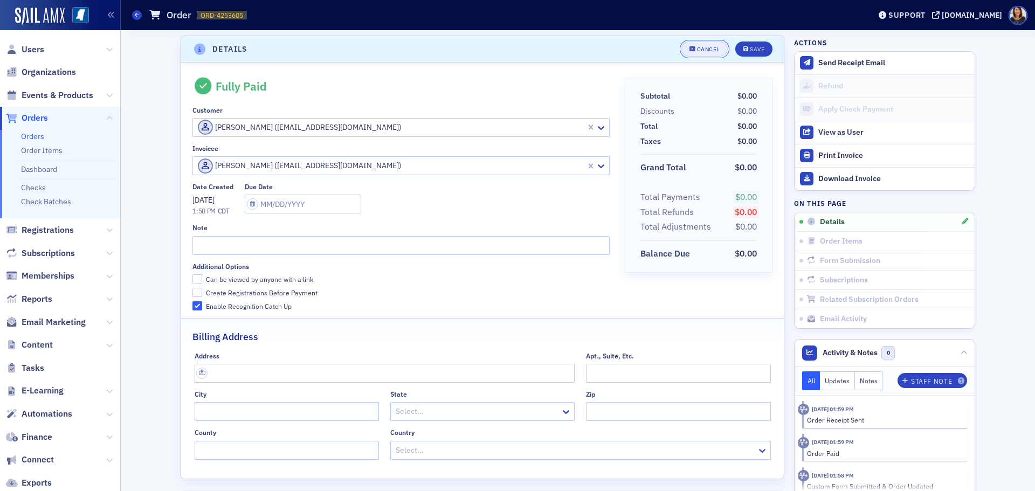
click at [697, 46] on div "Cancel" at bounding box center [708, 49] width 23 height 6
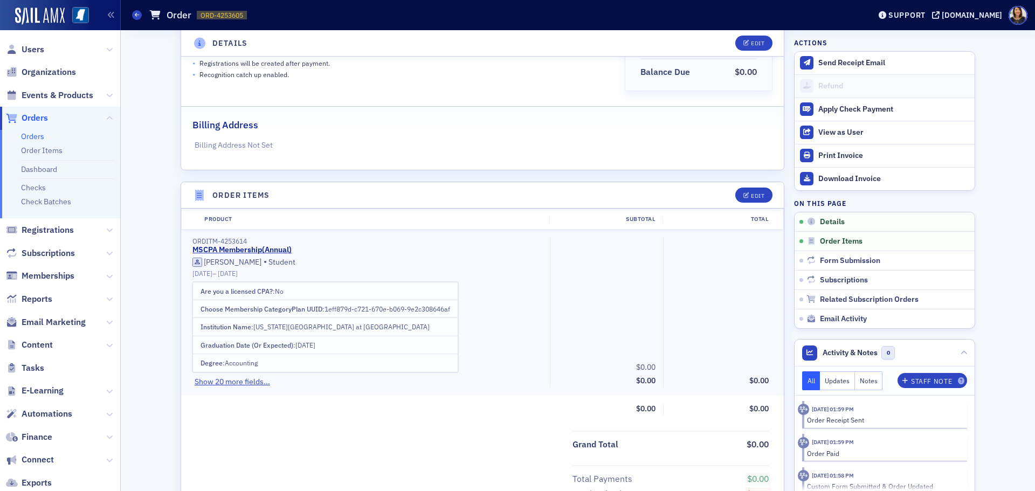
scroll to position [190, 0]
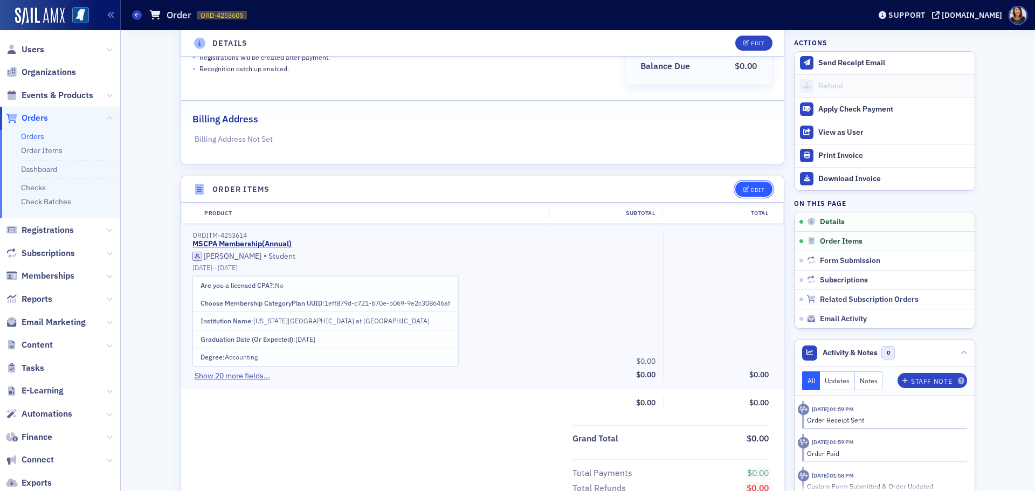
click at [751, 187] on div "Edit" at bounding box center [757, 190] width 13 height 6
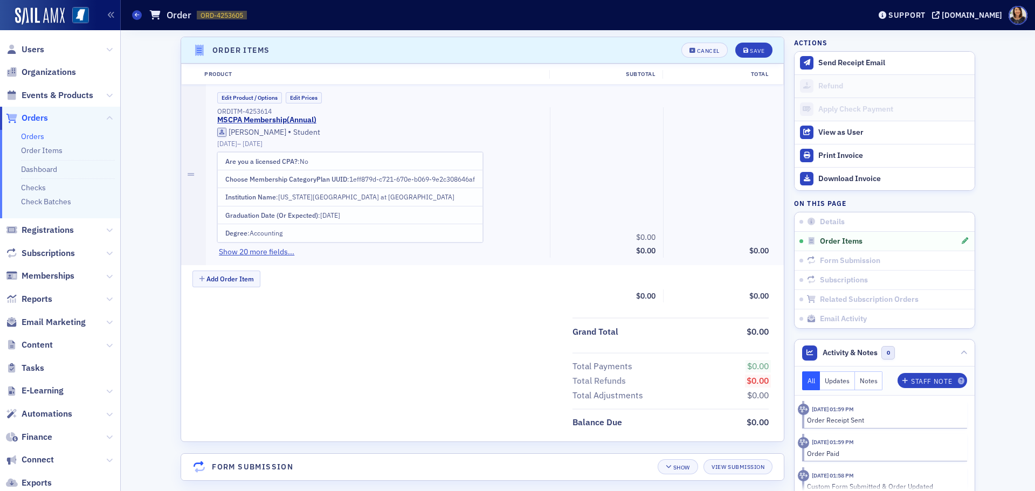
scroll to position [330, 0]
click at [703, 52] on div "Cancel" at bounding box center [708, 50] width 23 height 6
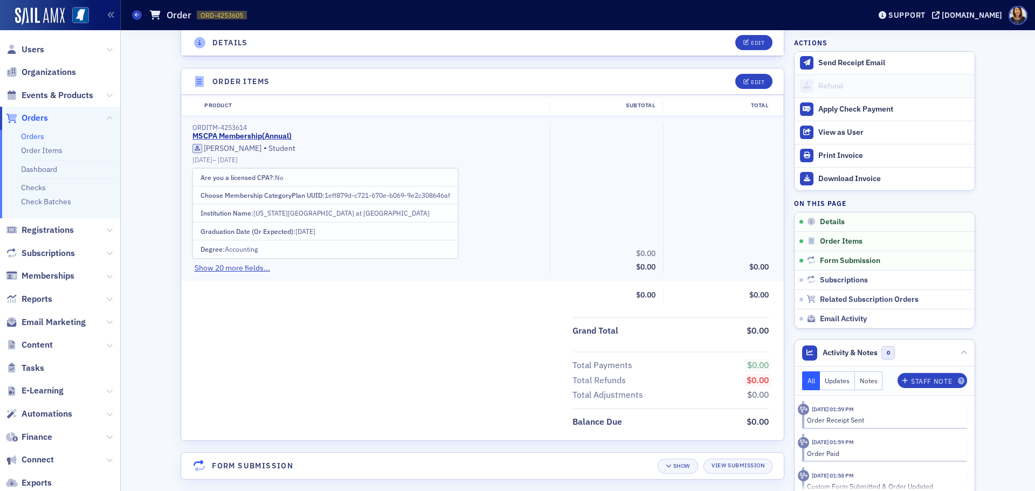
scroll to position [144, 0]
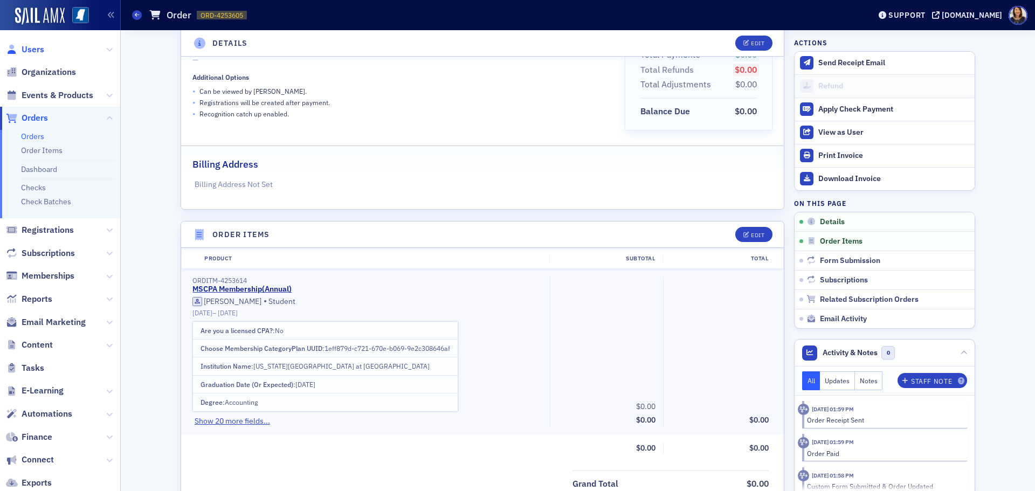
click at [33, 50] on span "Users" at bounding box center [33, 50] width 23 height 12
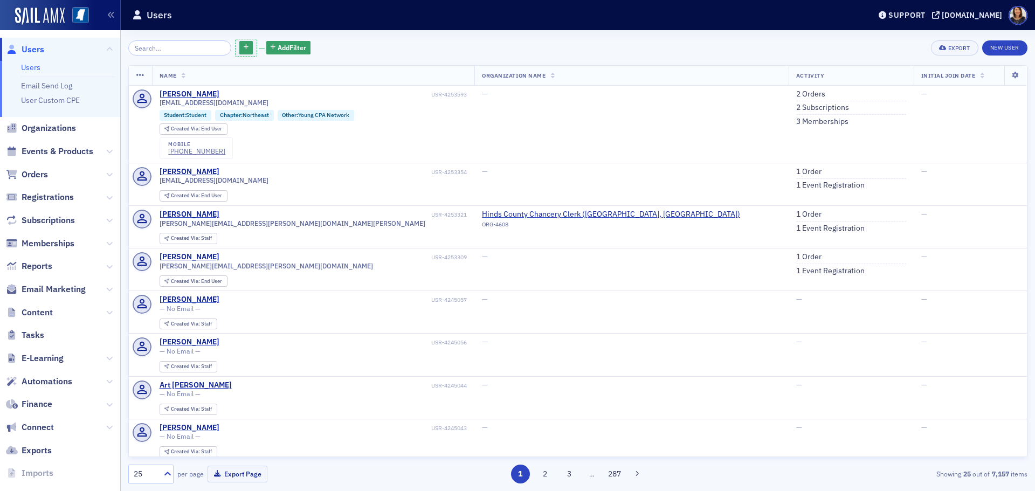
click at [367, 57] on div "Add Filter Export New User" at bounding box center [577, 48] width 899 height 20
click at [254, 38] on icon "button" at bounding box center [256, 39] width 4 height 5
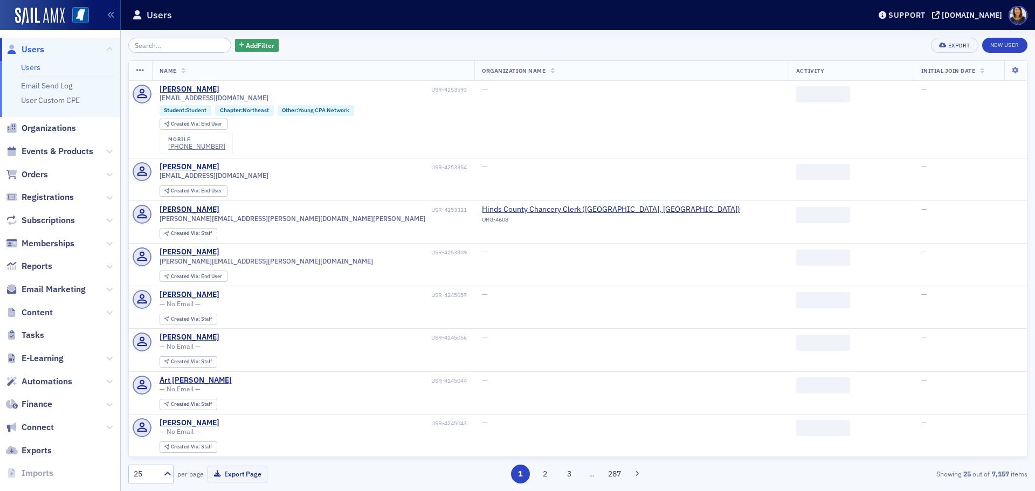
click at [357, 52] on div "Add Filter Export New User" at bounding box center [577, 45] width 899 height 15
